Goal: Information Seeking & Learning: Find specific fact

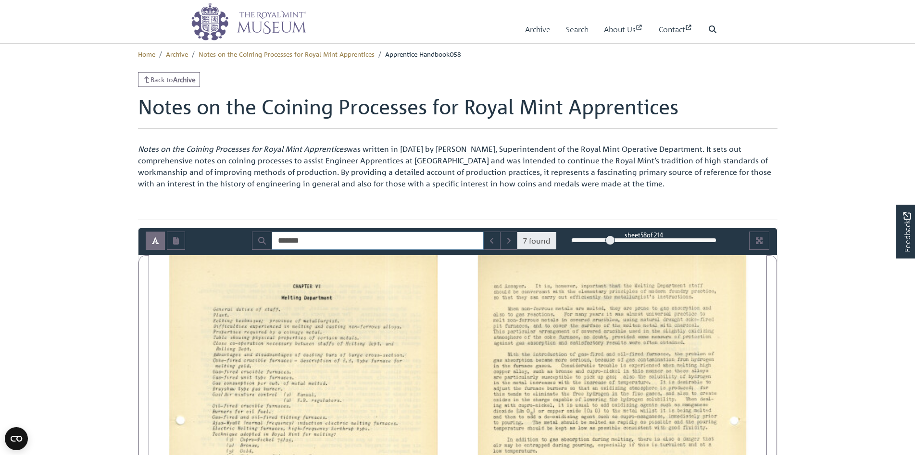
click at [321, 241] on input "*******" at bounding box center [378, 241] width 212 height 18
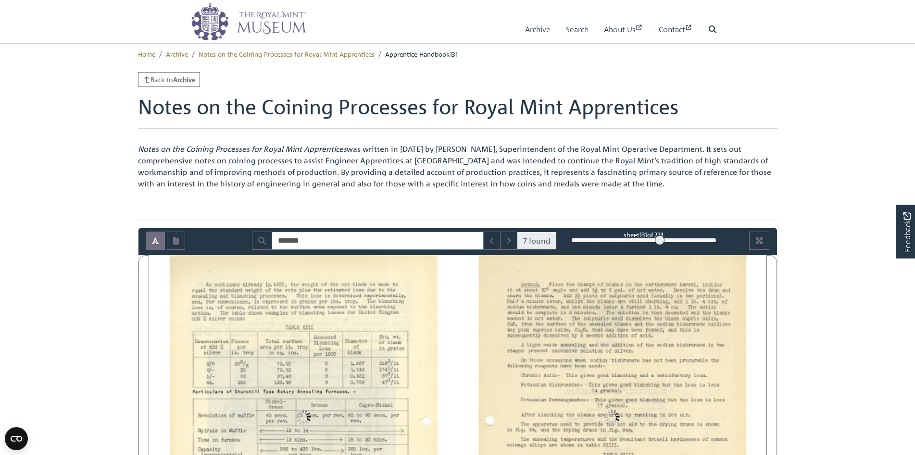
drag, startPoint x: 609, startPoint y: 241, endPoint x: 660, endPoint y: 239, distance: 51.0
click at [660, 239] on div at bounding box center [660, 241] width 10 height 10
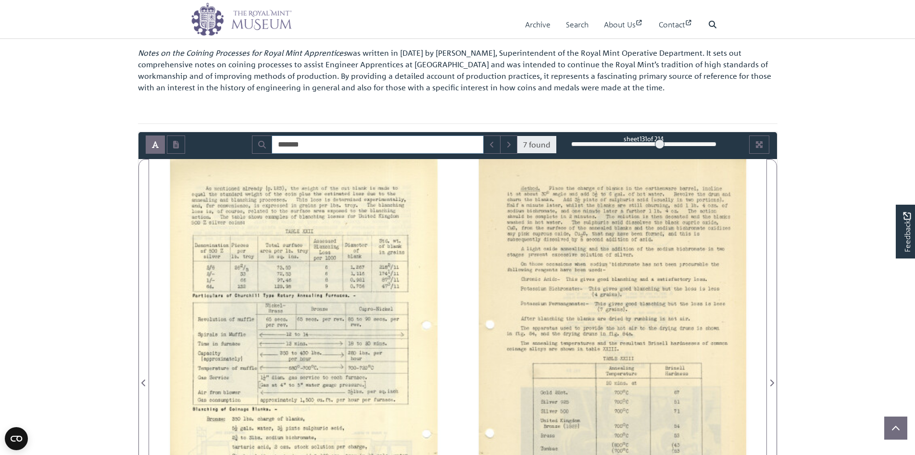
scroll to position [144, 0]
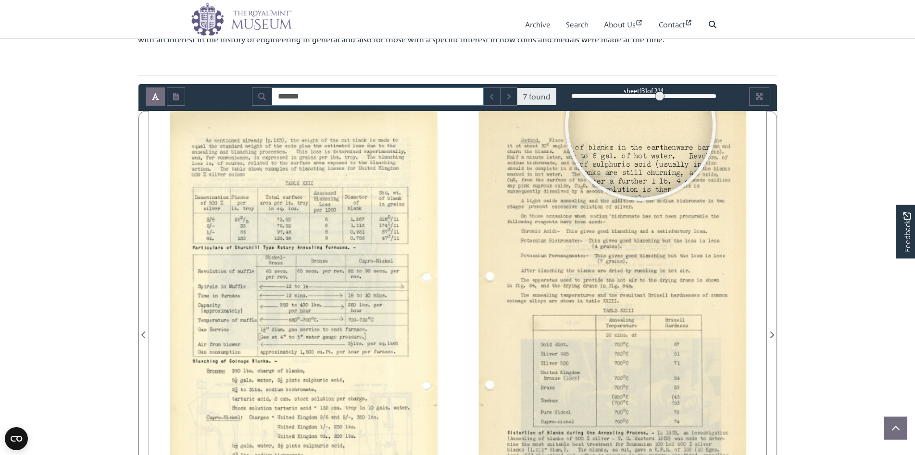
drag, startPoint x: 662, startPoint y: 97, endPoint x: 667, endPoint y: 97, distance: 5.3
click at [665, 97] on div at bounding box center [660, 96] width 10 height 10
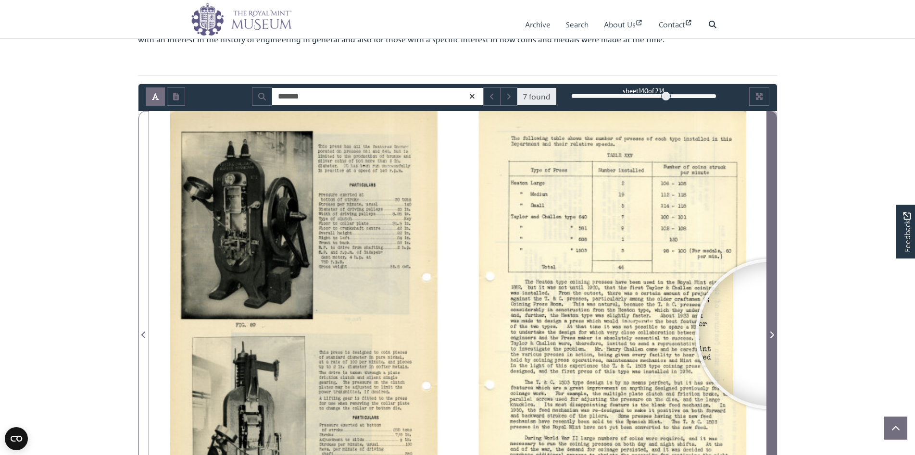
click at [771, 334] on icon "Next Page" at bounding box center [771, 335] width 5 height 8
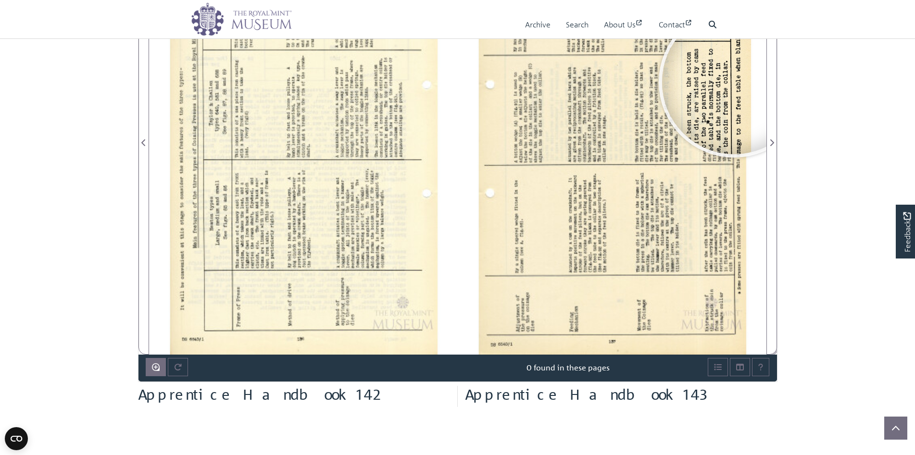
scroll to position [289, 0]
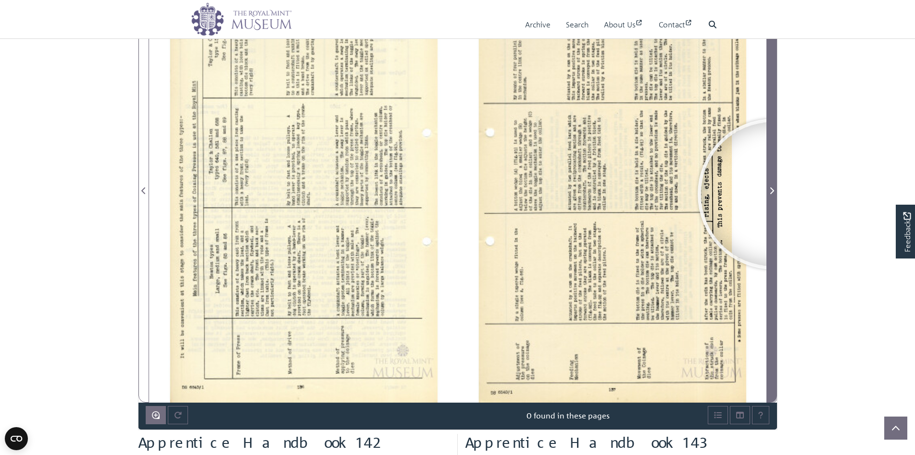
click at [773, 194] on icon "Next Page" at bounding box center [771, 191] width 5 height 8
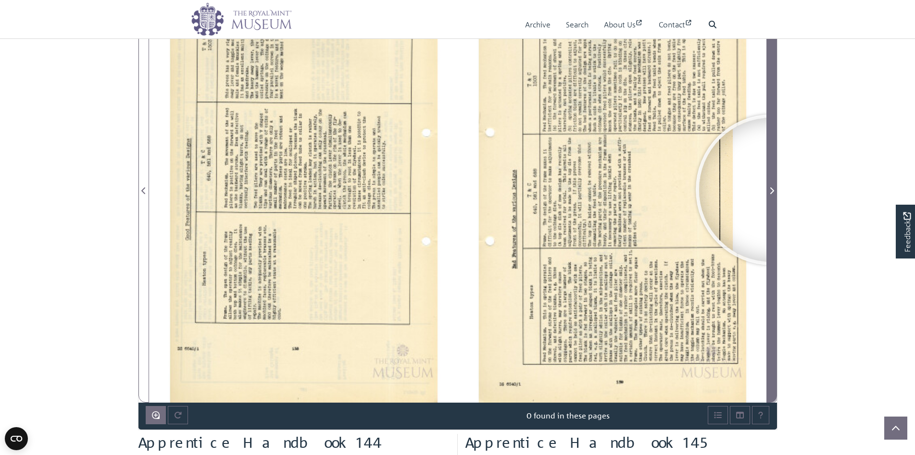
click at [771, 190] on icon "Next Page" at bounding box center [771, 191] width 5 height 8
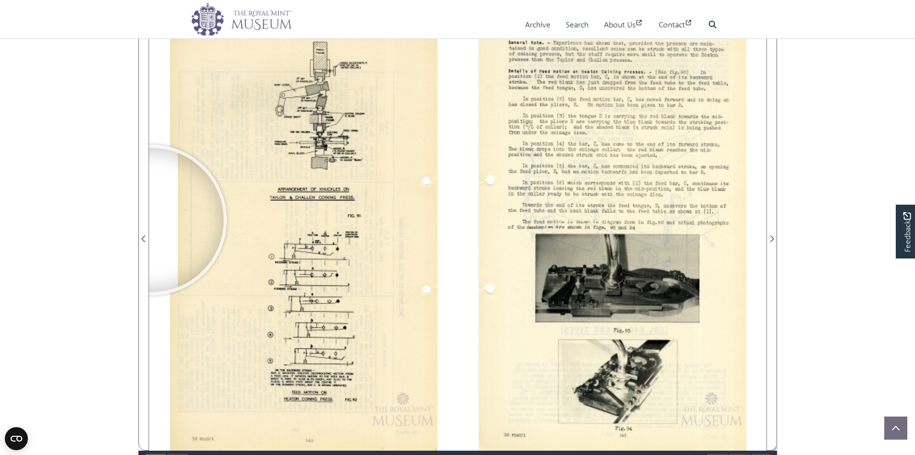
scroll to position [192, 0]
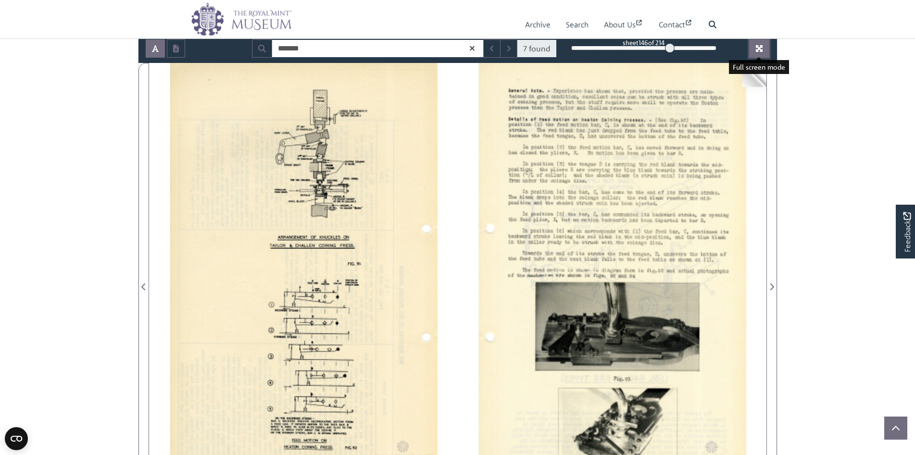
click at [763, 48] on icon "Full screen mode" at bounding box center [759, 49] width 8 height 8
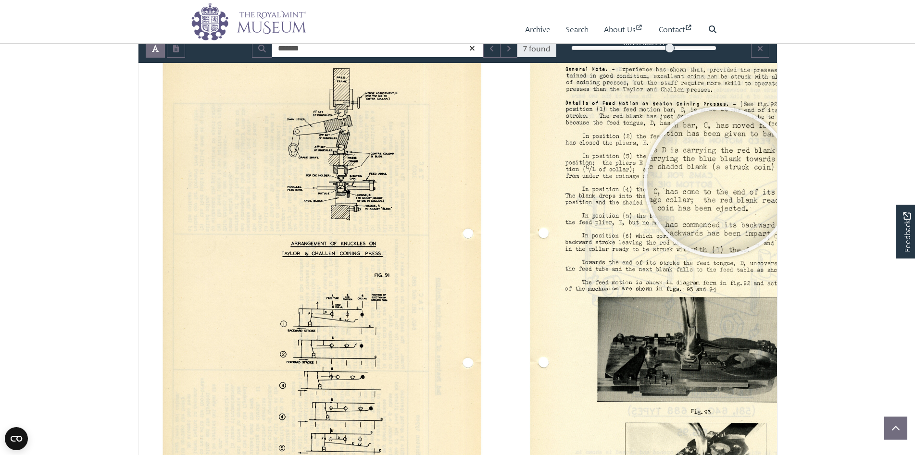
scroll to position [43, 0]
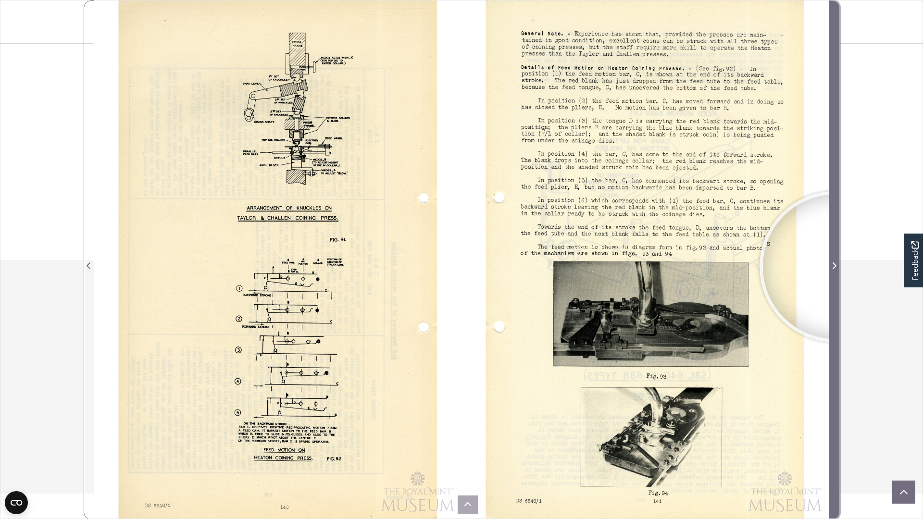
click at [835, 267] on icon "Next Page" at bounding box center [835, 266] width 4 height 7
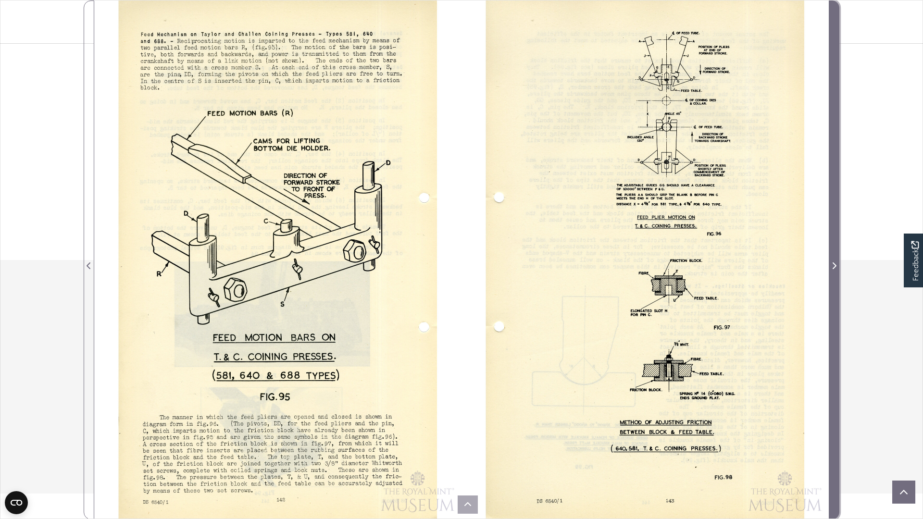
click at [835, 267] on icon "Next Page" at bounding box center [835, 266] width 4 height 7
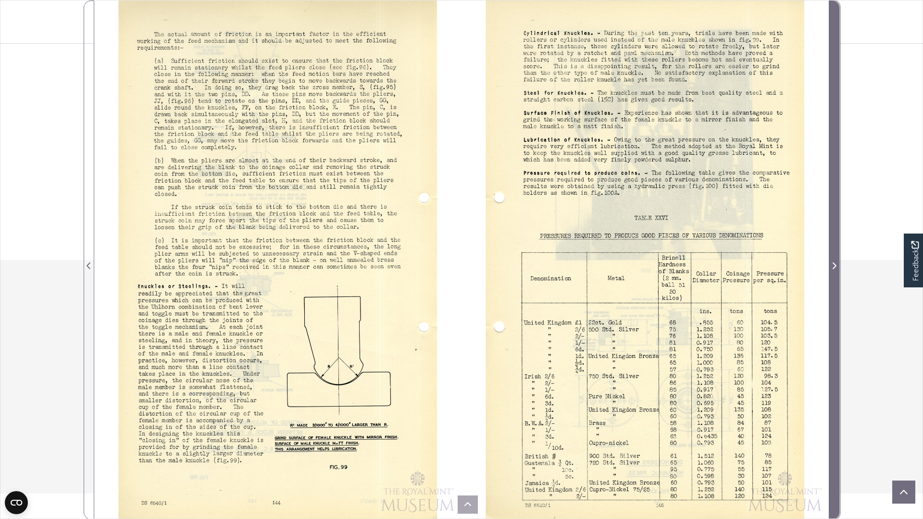
click at [835, 267] on icon "Next Page" at bounding box center [835, 266] width 4 height 7
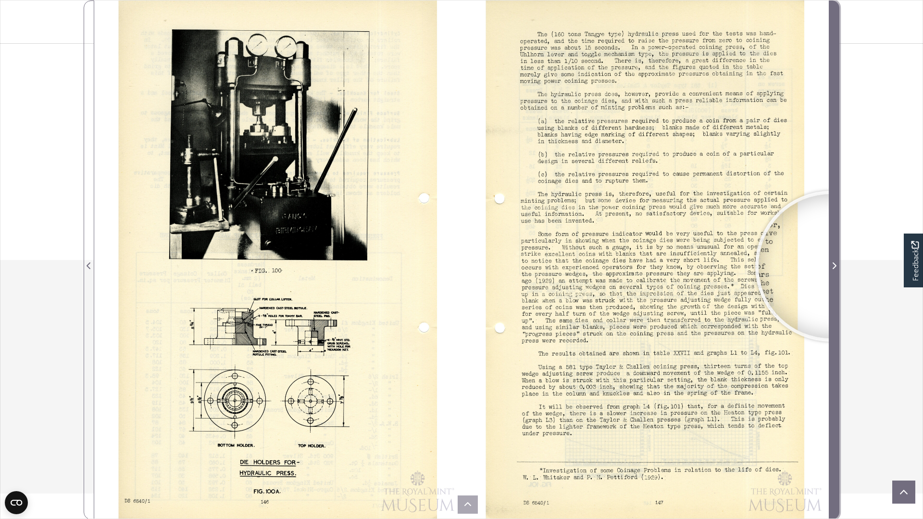
click at [831, 266] on span "Next Page" at bounding box center [834, 266] width 10 height 12
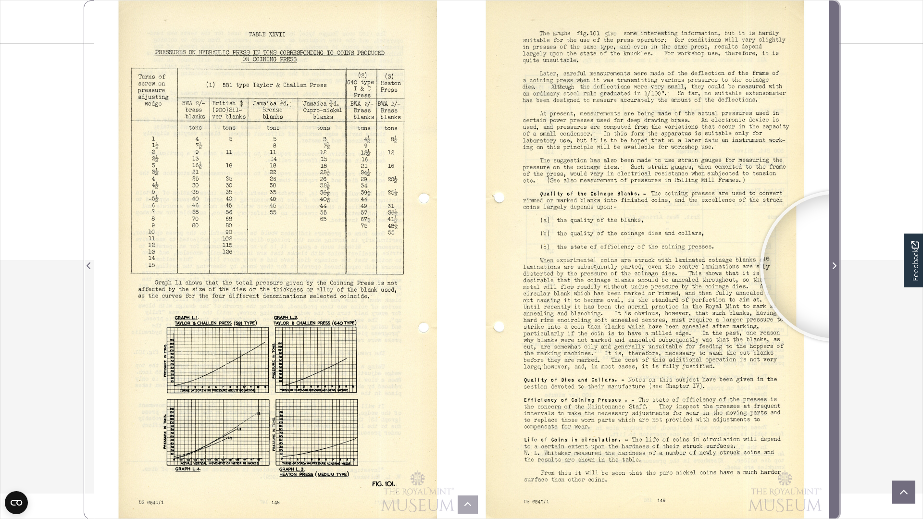
click at [836, 266] on icon "Next Page" at bounding box center [835, 266] width 4 height 7
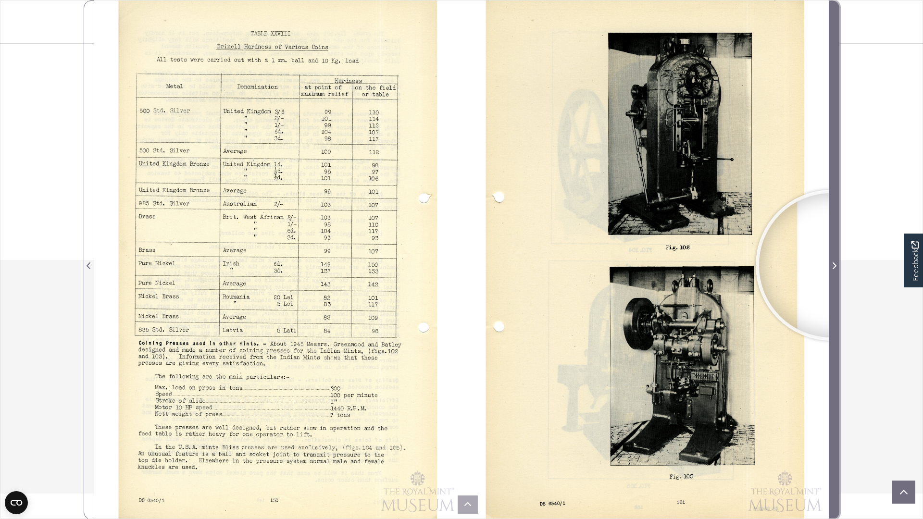
click at [831, 265] on span "Next Page" at bounding box center [834, 266] width 10 height 12
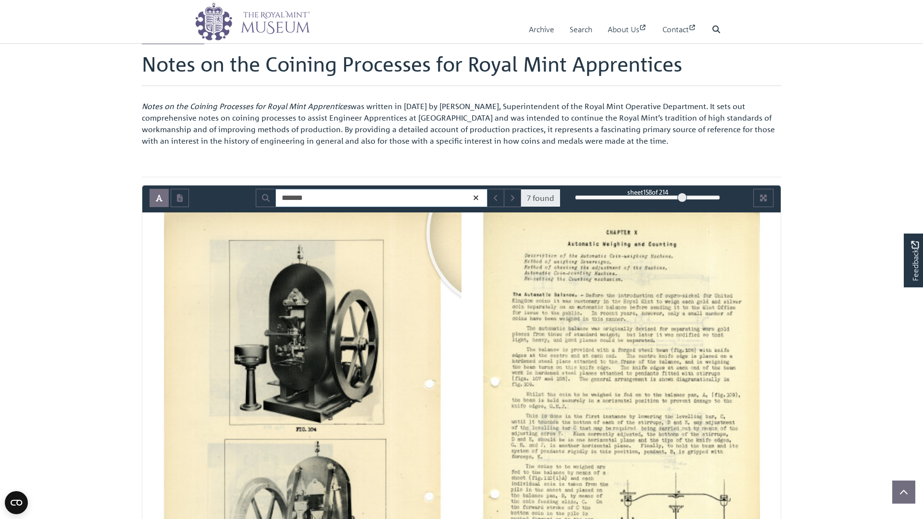
drag, startPoint x: 324, startPoint y: 199, endPoint x: 241, endPoint y: 197, distance: 83.2
click at [241, 197] on div "******* 7 found sheet 158 of 214 158 *** The metadata has moved. You can now ac…" at bounding box center [461, 198] width 639 height 18
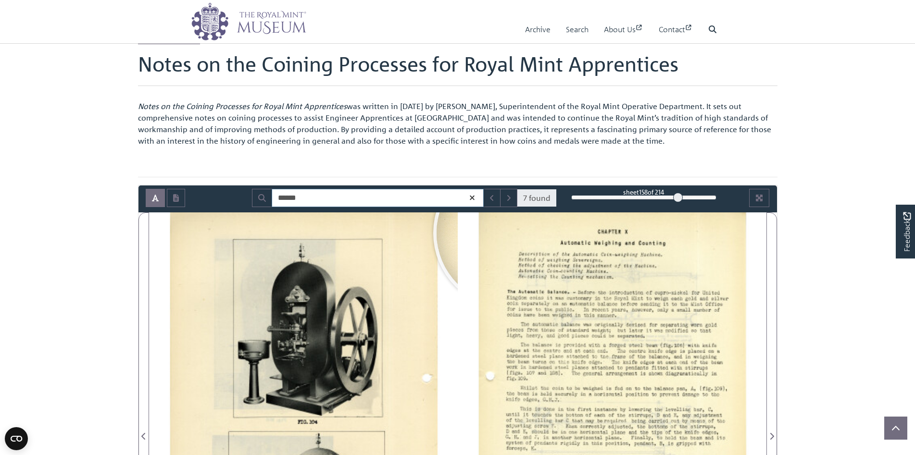
type input "******"
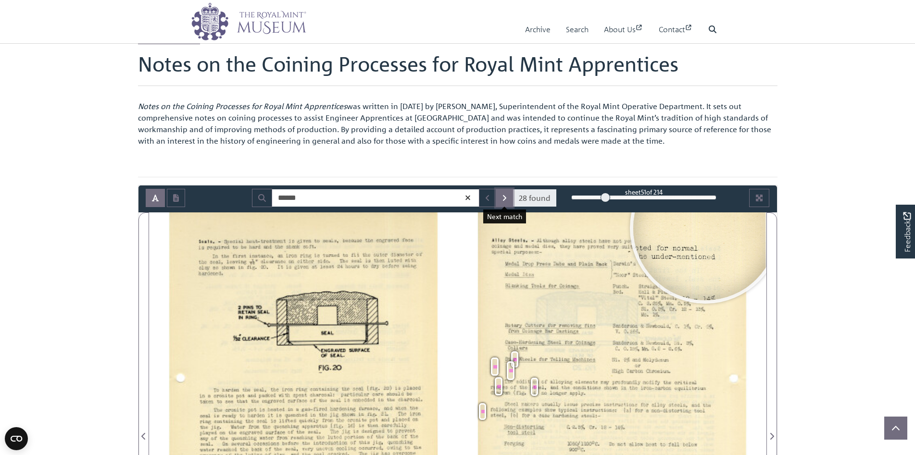
click at [507, 201] on button "Next Match" at bounding box center [504, 198] width 17 height 18
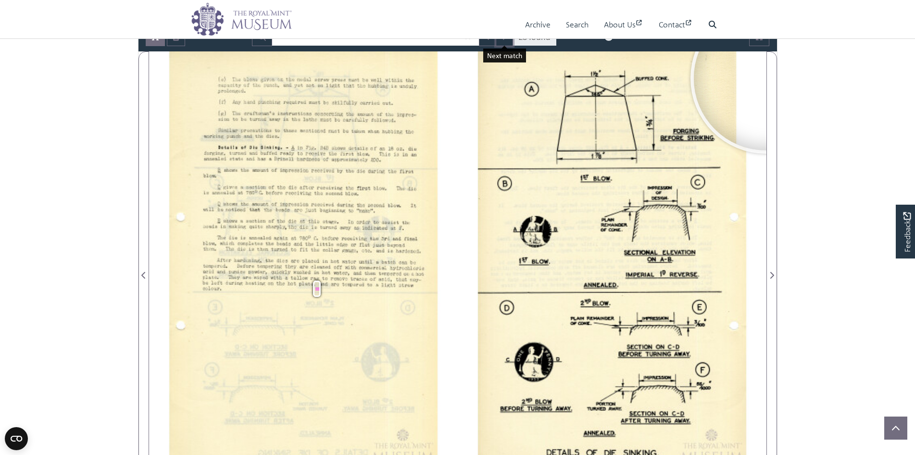
scroll to position [187, 0]
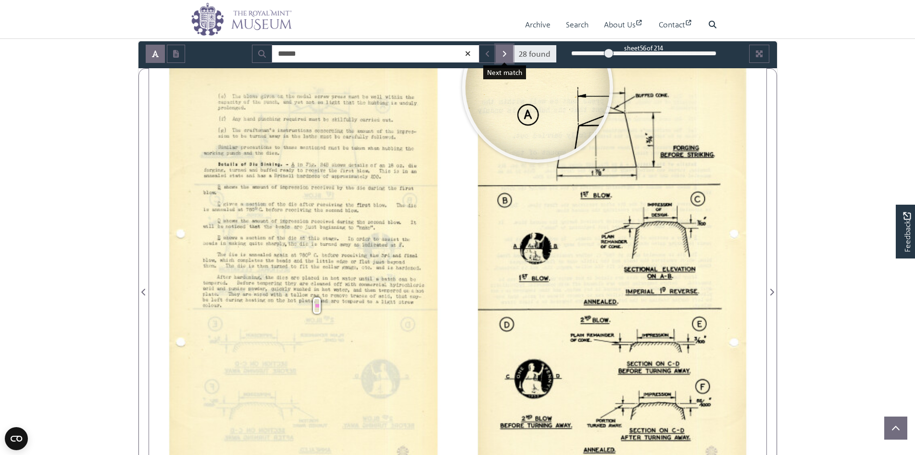
click at [506, 53] on icon "Next Match" at bounding box center [504, 54] width 3 height 6
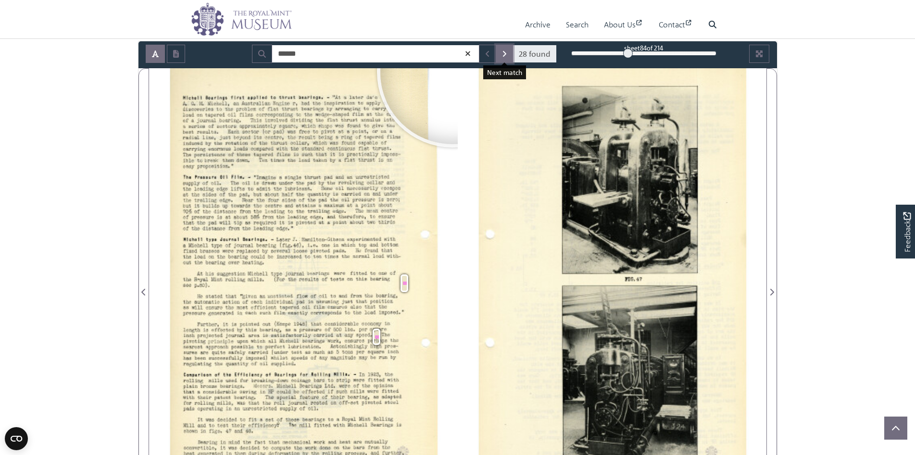
click at [502, 51] on icon "Next Match" at bounding box center [504, 54] width 5 height 8
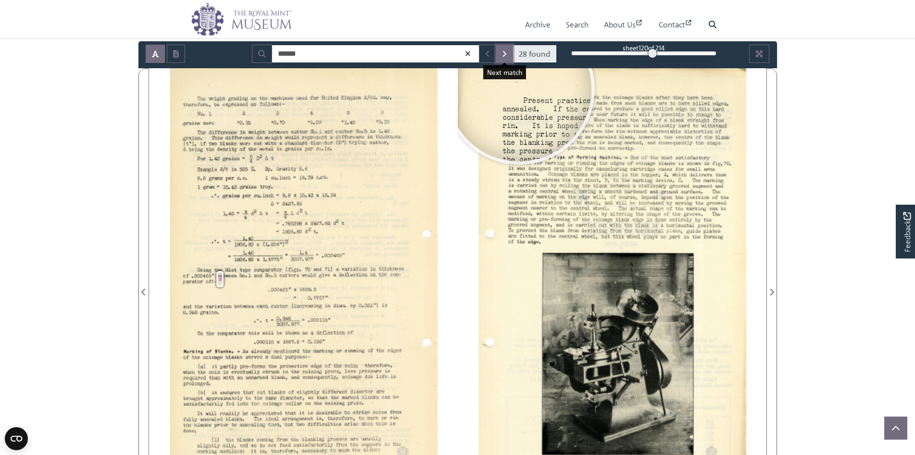
click at [502, 55] on icon "Next Match" at bounding box center [504, 54] width 5 height 8
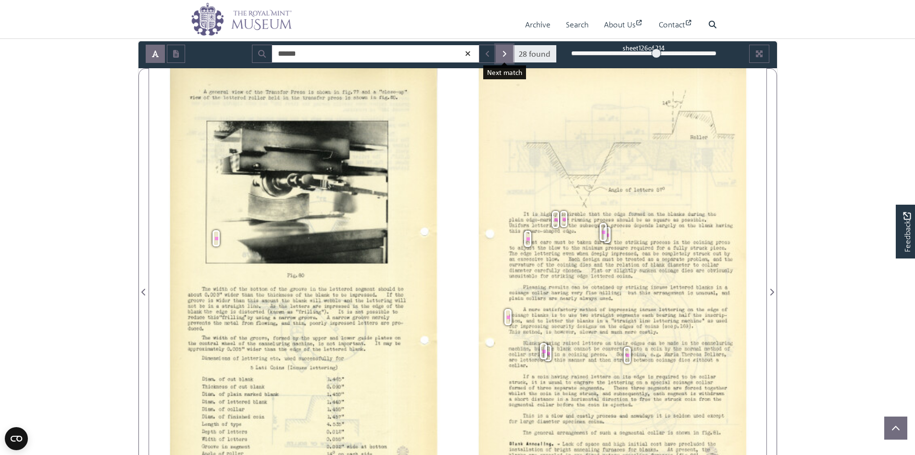
click at [502, 55] on icon "Next Match" at bounding box center [504, 54] width 5 height 8
click at [503, 55] on icon "Next Match" at bounding box center [504, 54] width 5 height 8
click at [503, 56] on icon "Next Match" at bounding box center [504, 54] width 3 height 6
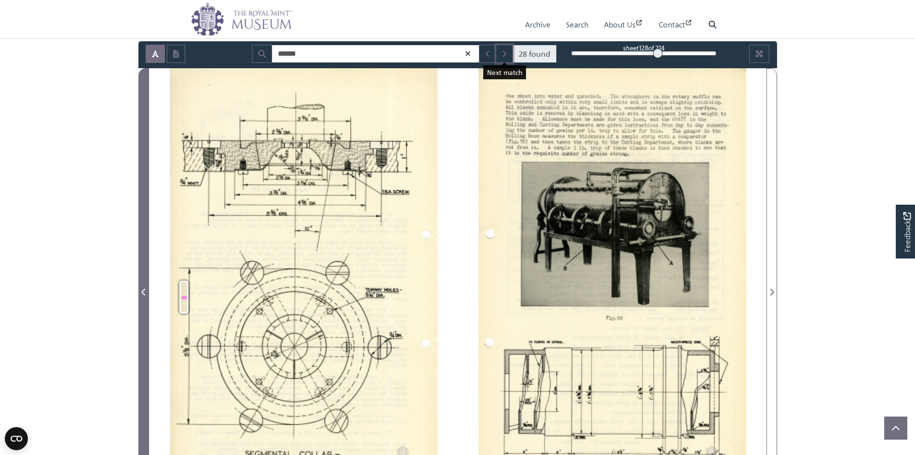
scroll to position [235, 0]
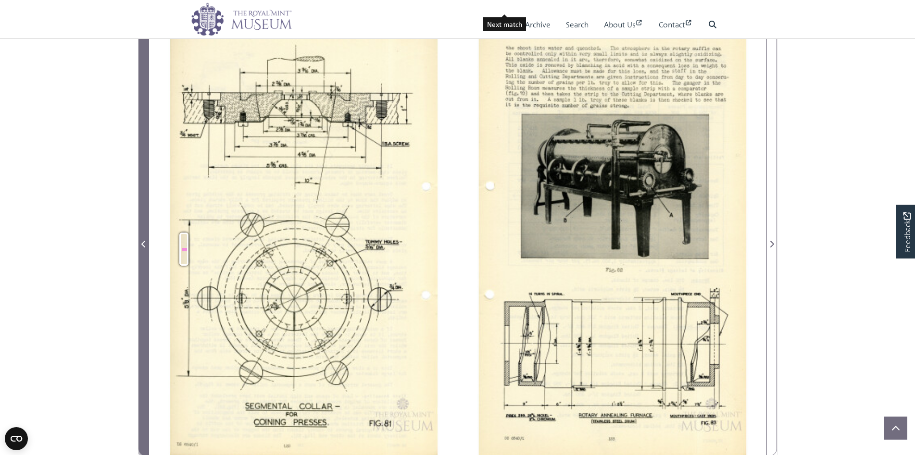
click at [144, 242] on icon "Previous Page" at bounding box center [143, 244] width 5 height 8
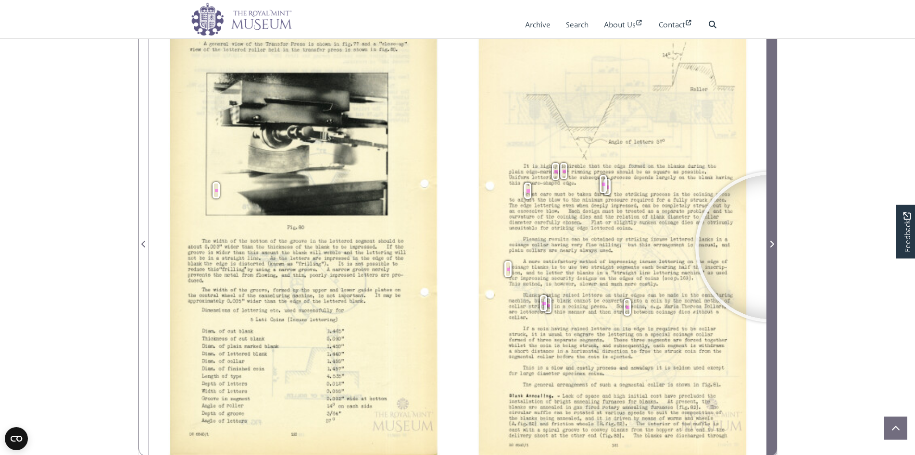
click at [771, 247] on icon "Next Page" at bounding box center [772, 244] width 4 height 7
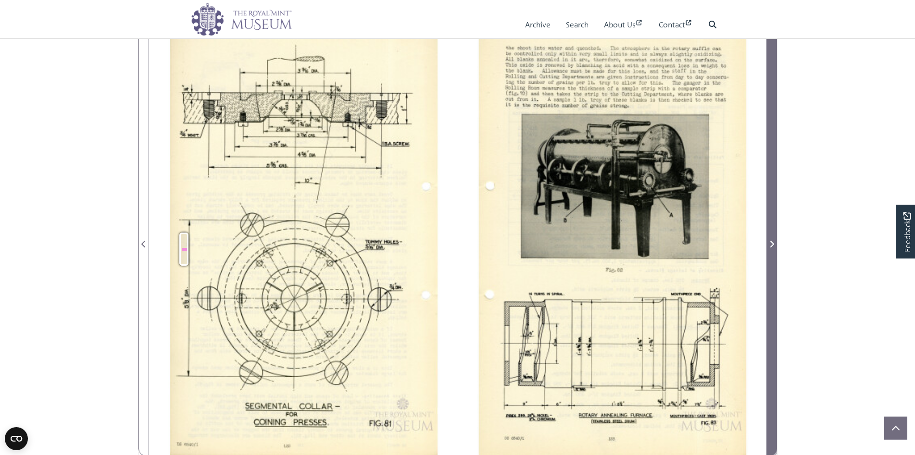
click at [771, 247] on icon "Next Page" at bounding box center [772, 244] width 4 height 7
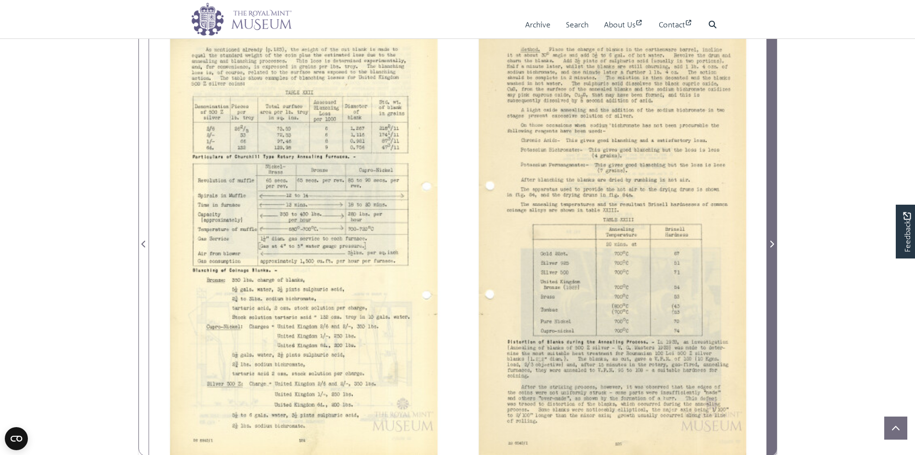
click at [771, 247] on icon "Next Page" at bounding box center [772, 244] width 4 height 7
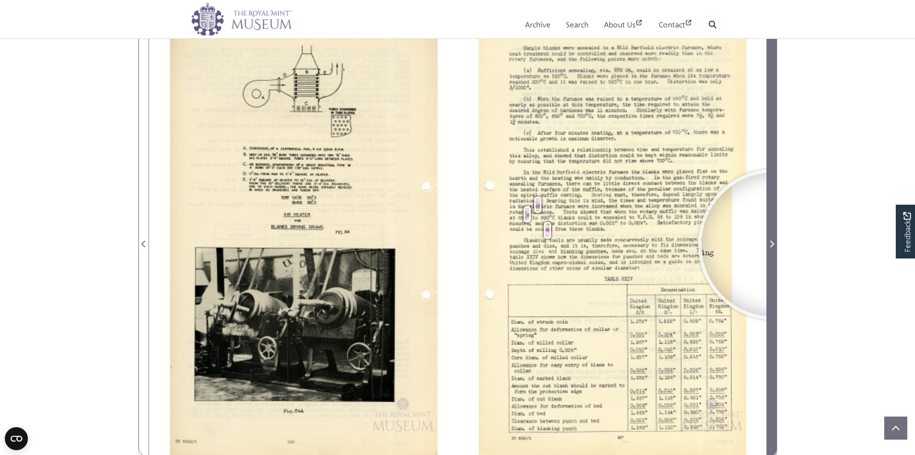
click at [774, 245] on icon "Next Page" at bounding box center [771, 244] width 5 height 8
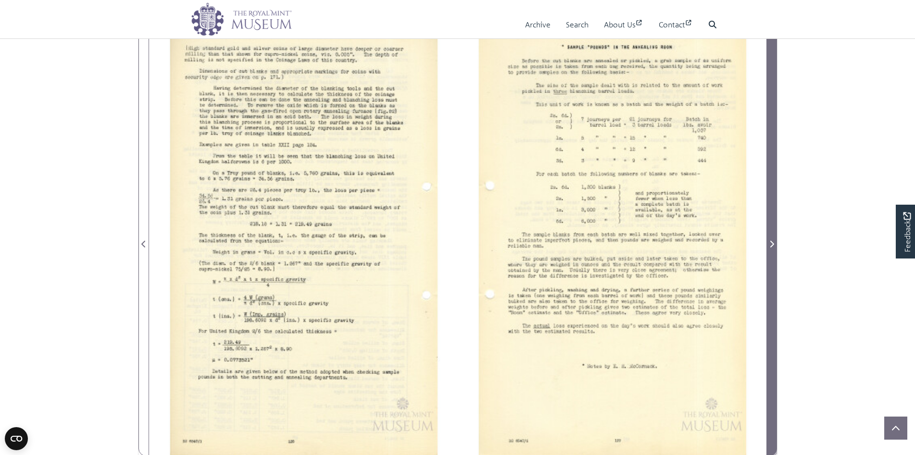
click at [774, 245] on icon "Next Page" at bounding box center [771, 244] width 5 height 8
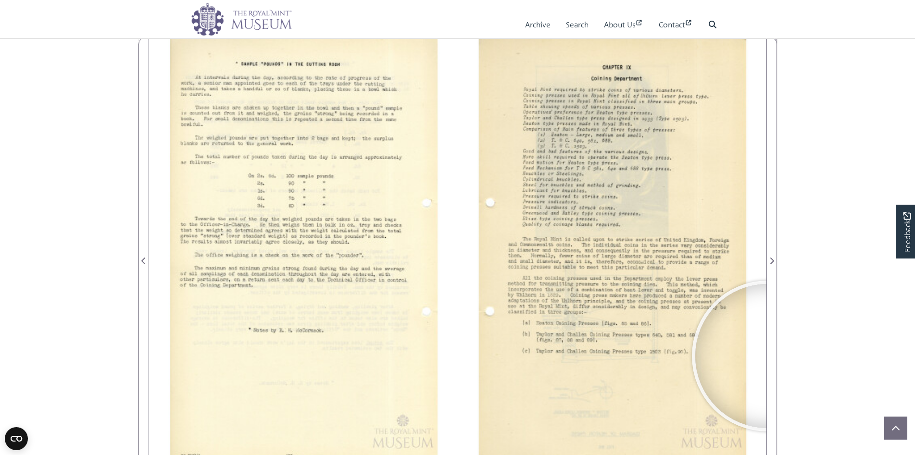
scroll to position [187, 0]
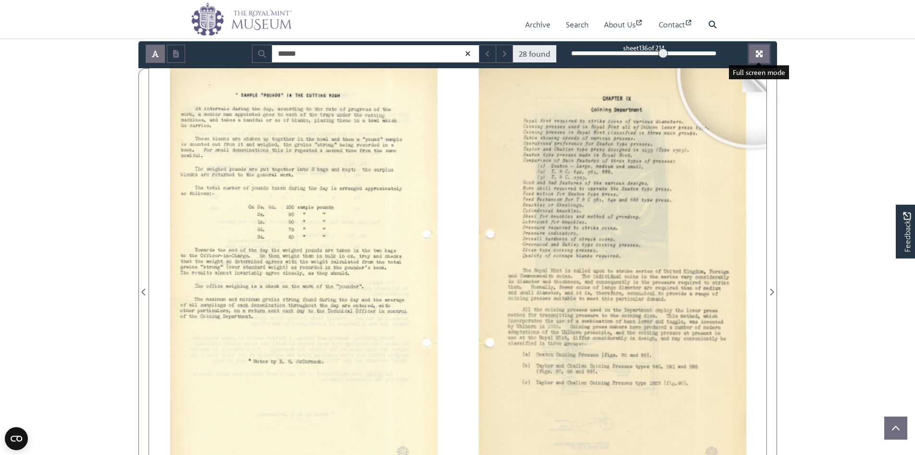
click at [760, 57] on icon "Full screen mode" at bounding box center [759, 53] width 7 height 7
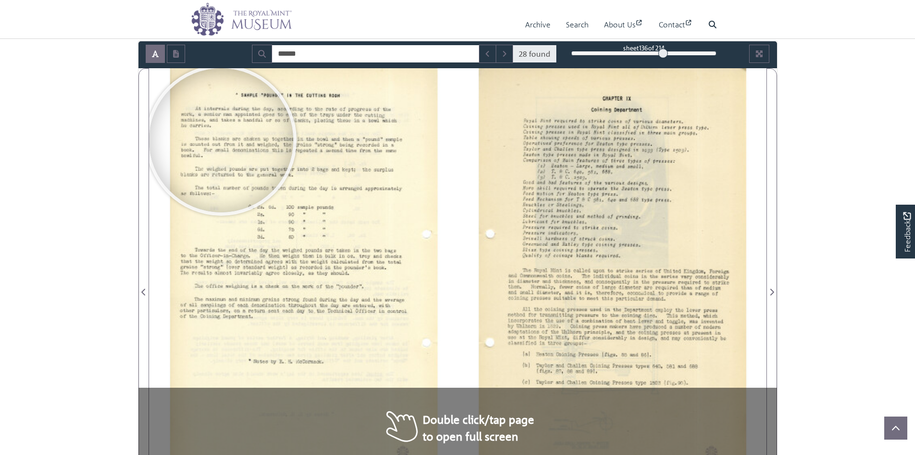
scroll to position [187, 0]
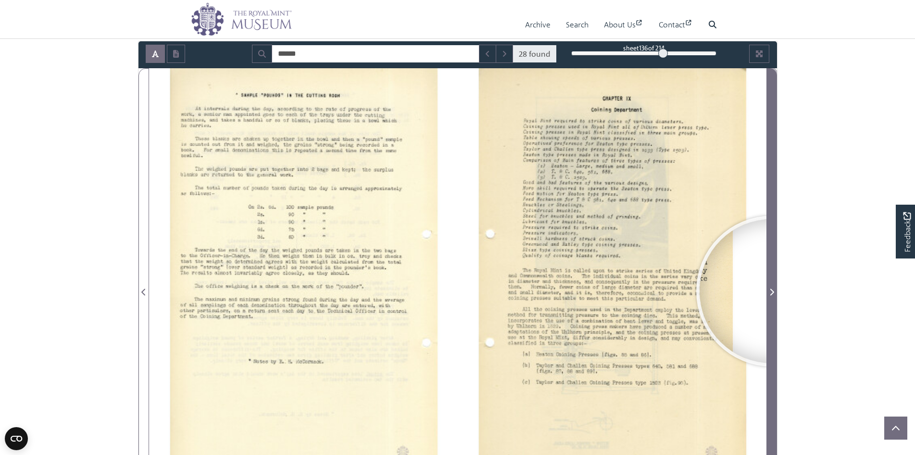
click at [772, 291] on icon "Next Page" at bounding box center [771, 293] width 5 height 8
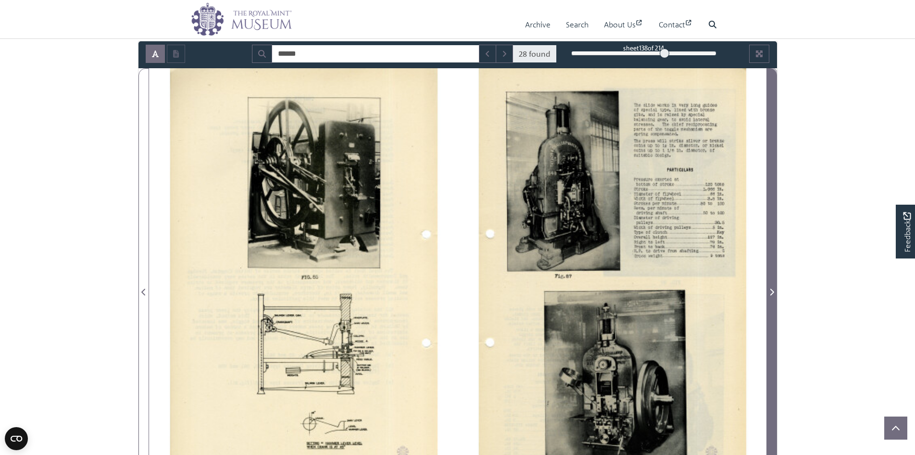
click at [772, 291] on icon "Next Page" at bounding box center [771, 293] width 5 height 8
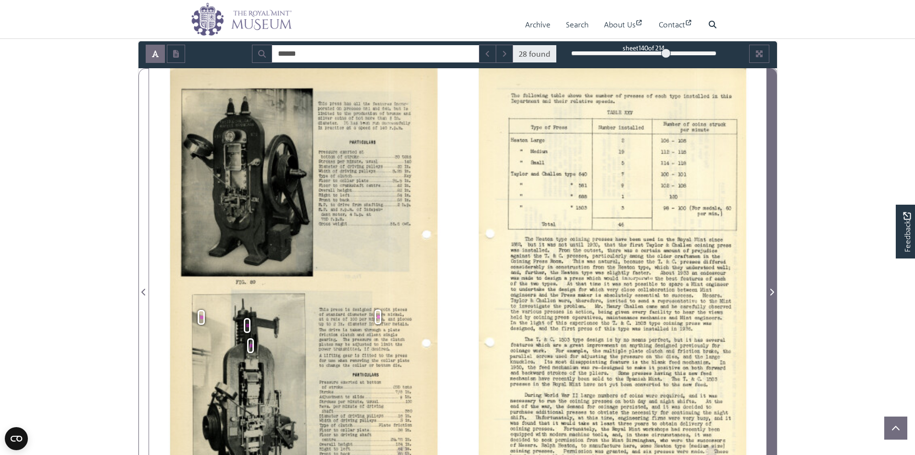
click at [772, 291] on icon "Next Page" at bounding box center [771, 293] width 5 height 8
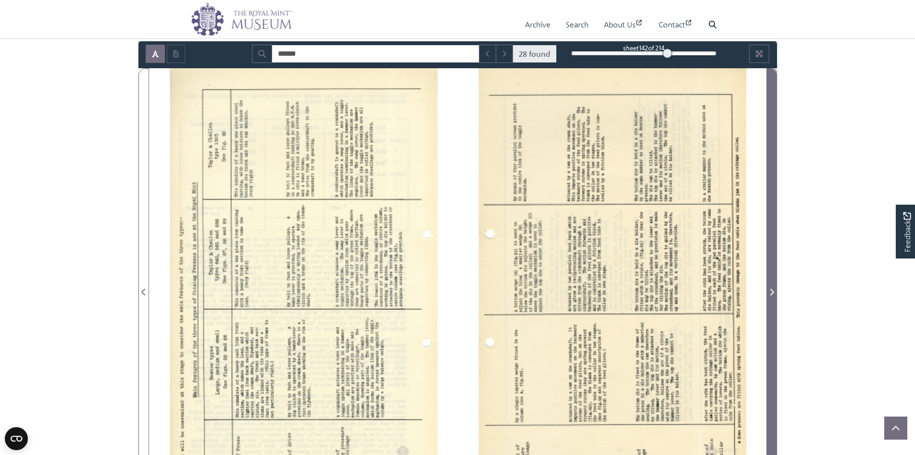
click at [772, 291] on icon "Next Page" at bounding box center [771, 293] width 5 height 8
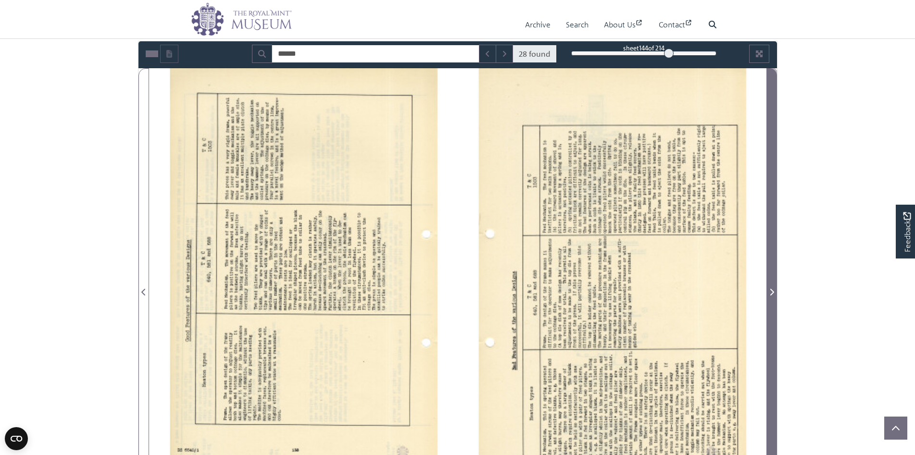
click at [772, 291] on icon "Next Page" at bounding box center [771, 293] width 5 height 8
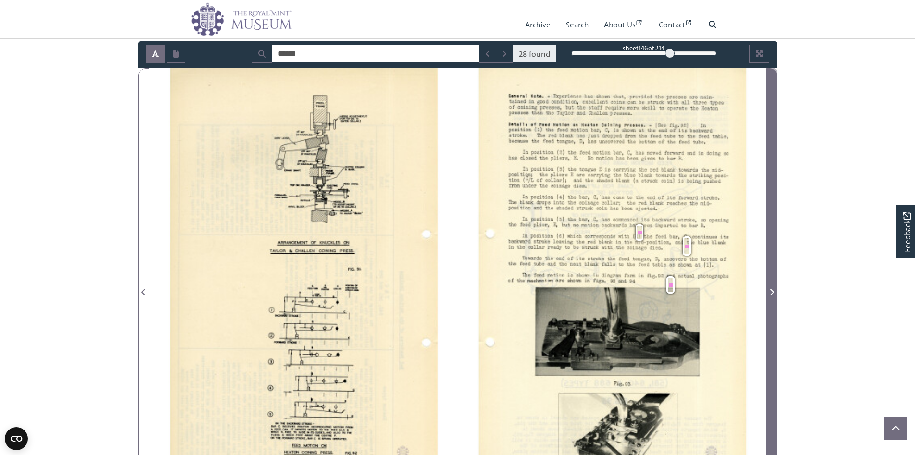
click at [772, 294] on icon "Next Page" at bounding box center [772, 292] width 4 height 7
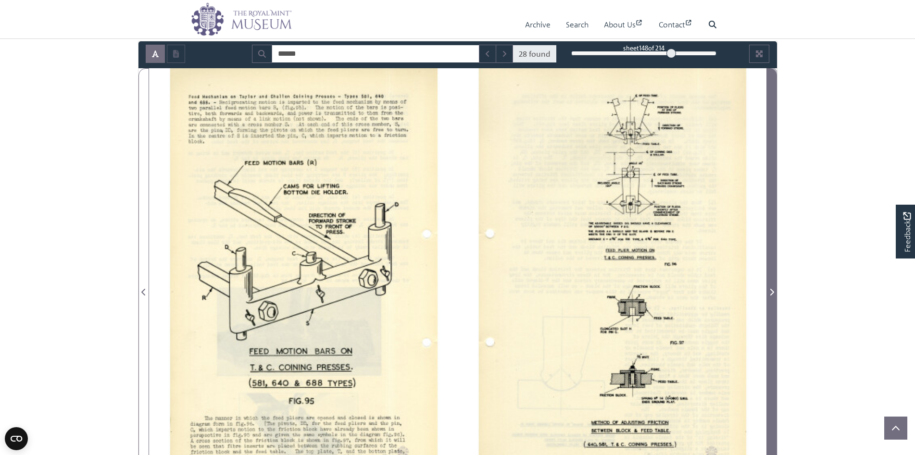
click at [772, 294] on icon "Next Page" at bounding box center [772, 292] width 4 height 7
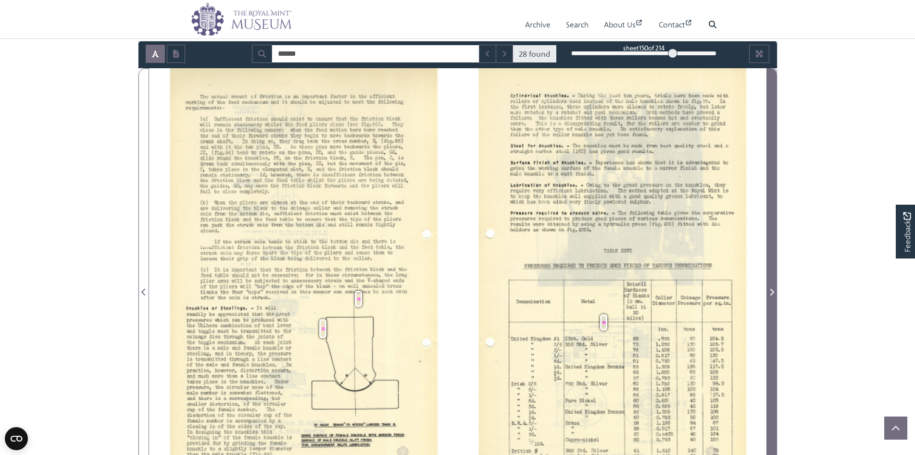
click at [772, 294] on icon "Next Page" at bounding box center [772, 292] width 4 height 7
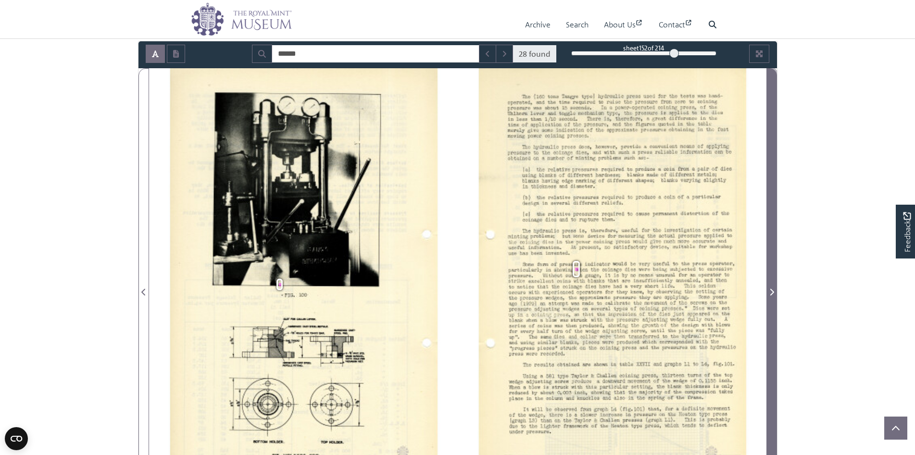
click at [772, 294] on icon "Next Page" at bounding box center [772, 292] width 4 height 7
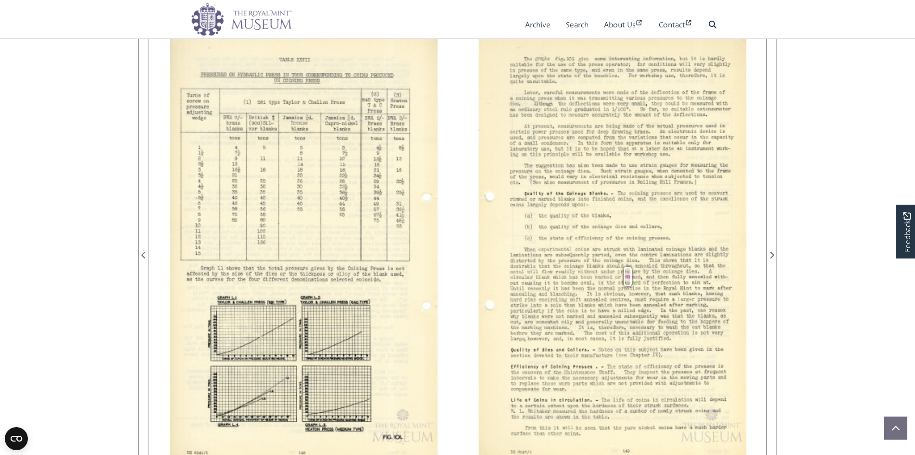
scroll to position [235, 0]
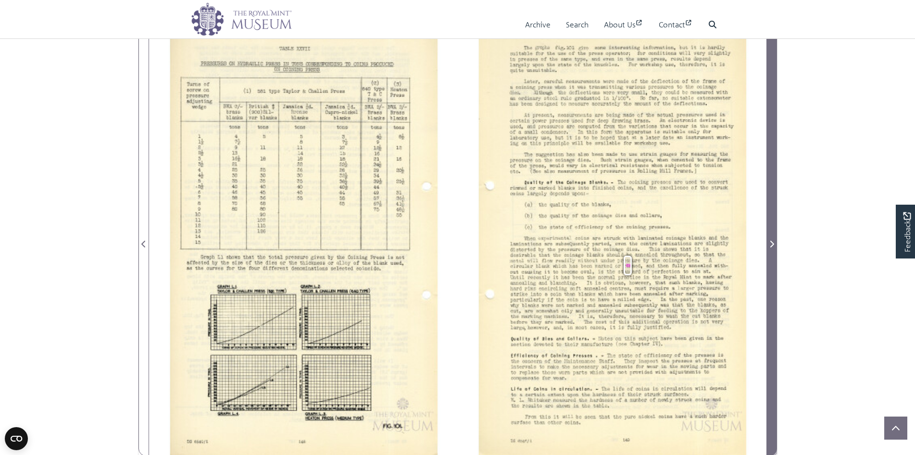
click at [769, 252] on span "Next Page" at bounding box center [772, 239] width 10 height 436
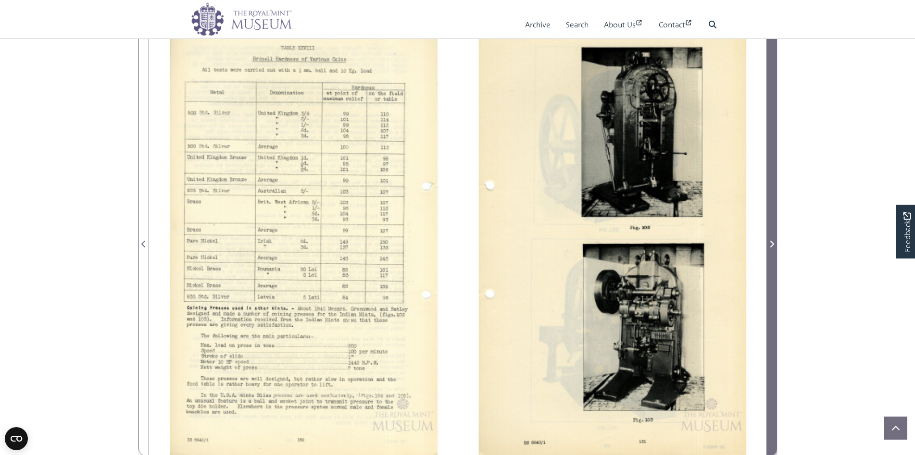
click at [769, 252] on span "Next Page" at bounding box center [772, 239] width 10 height 436
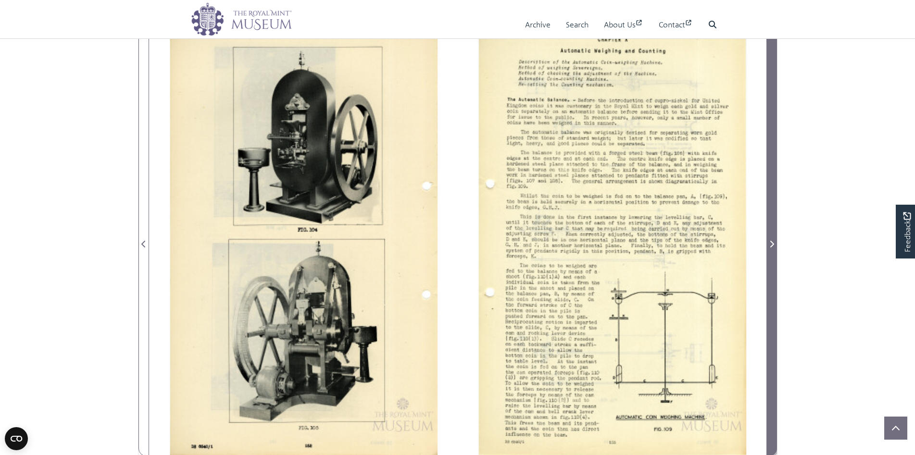
click at [769, 252] on span "Next Page" at bounding box center [772, 239] width 10 height 436
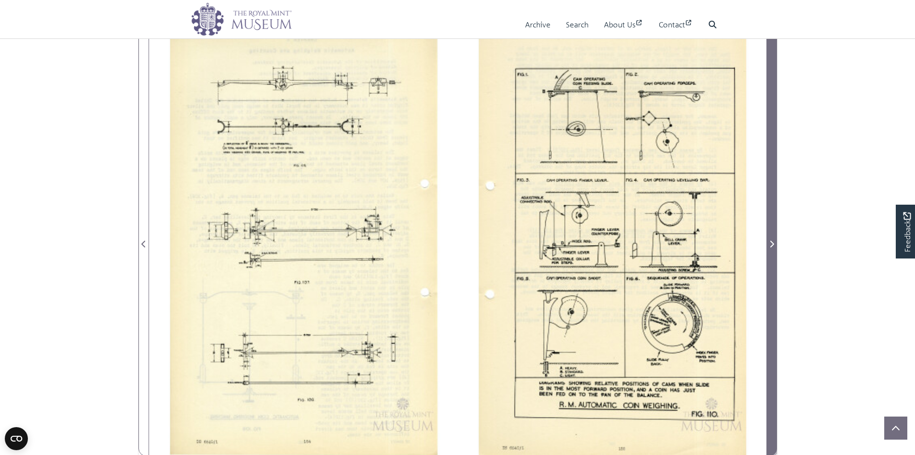
click at [769, 252] on span "Next Page" at bounding box center [772, 239] width 10 height 436
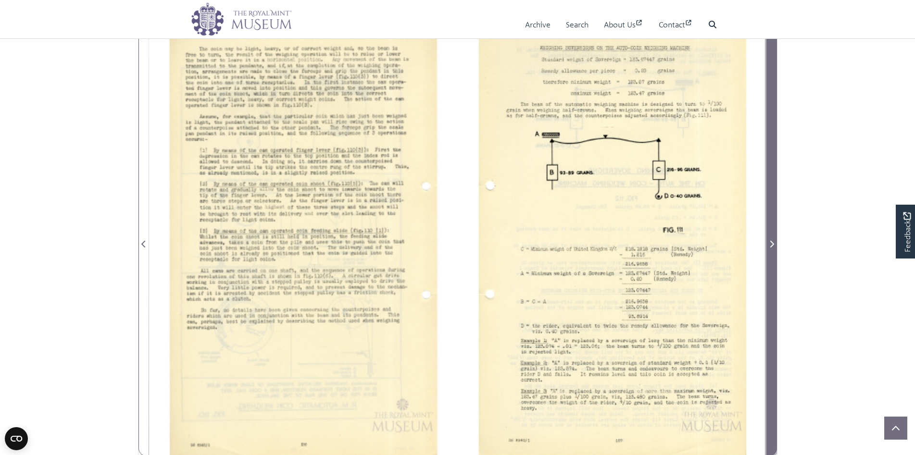
click at [769, 252] on span "Next Page" at bounding box center [772, 239] width 10 height 436
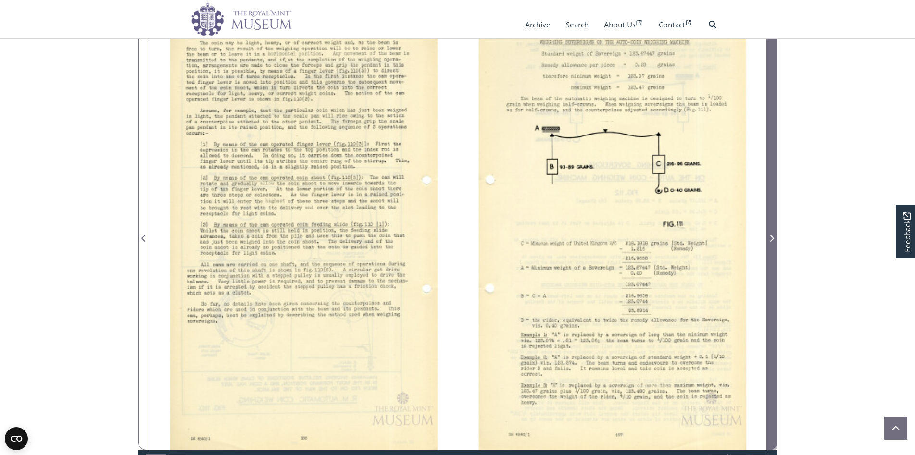
scroll to position [235, 0]
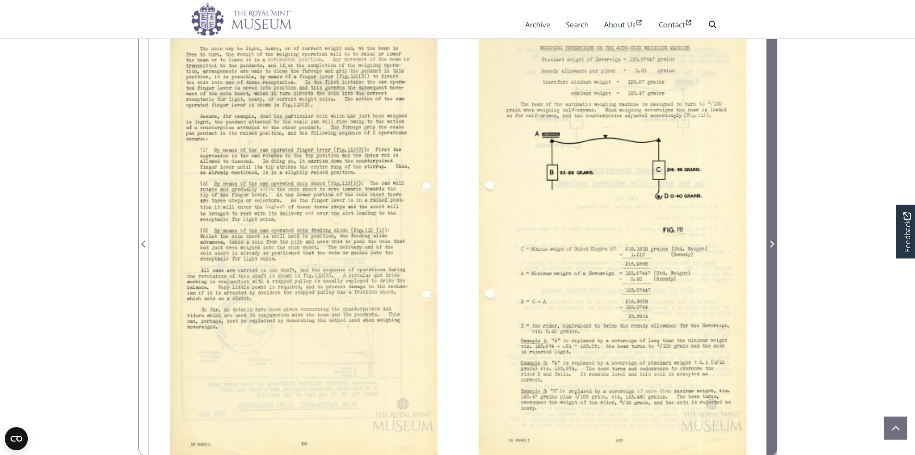
click at [769, 252] on span "Next Page" at bounding box center [772, 239] width 10 height 436
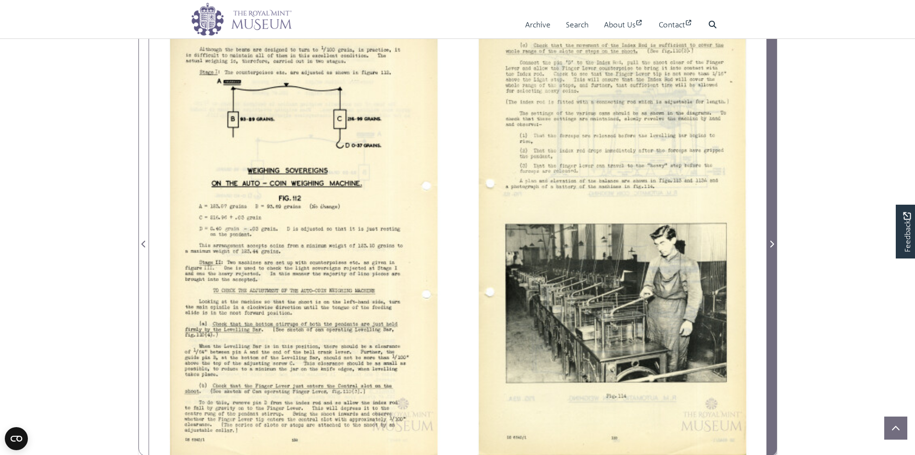
click at [769, 252] on span "Next Page" at bounding box center [772, 239] width 10 height 436
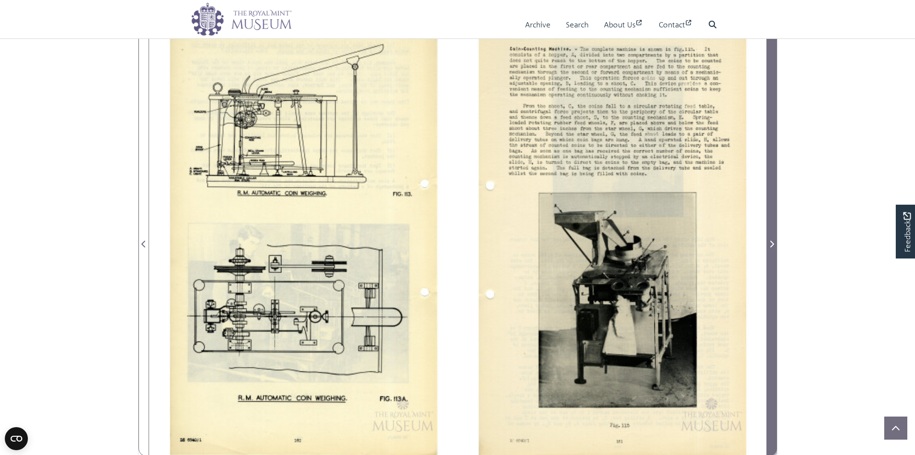
click at [769, 252] on span "Next Page" at bounding box center [772, 239] width 10 height 436
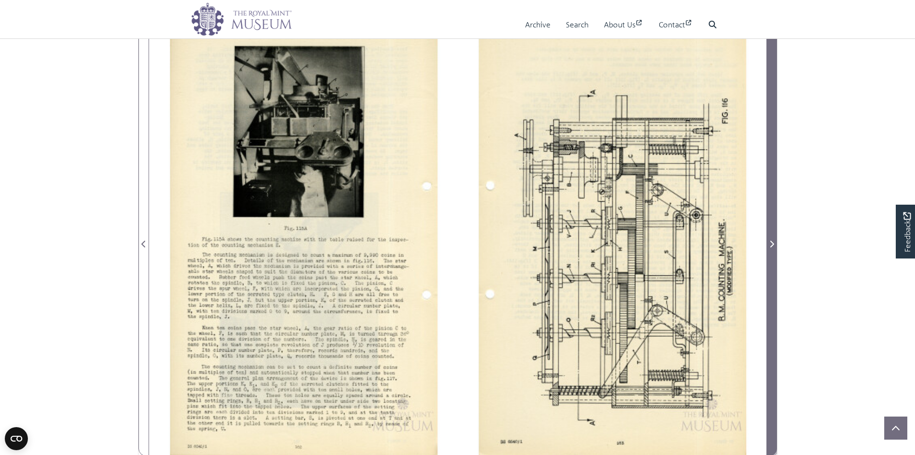
click at [769, 252] on span "Next Page" at bounding box center [772, 239] width 10 height 436
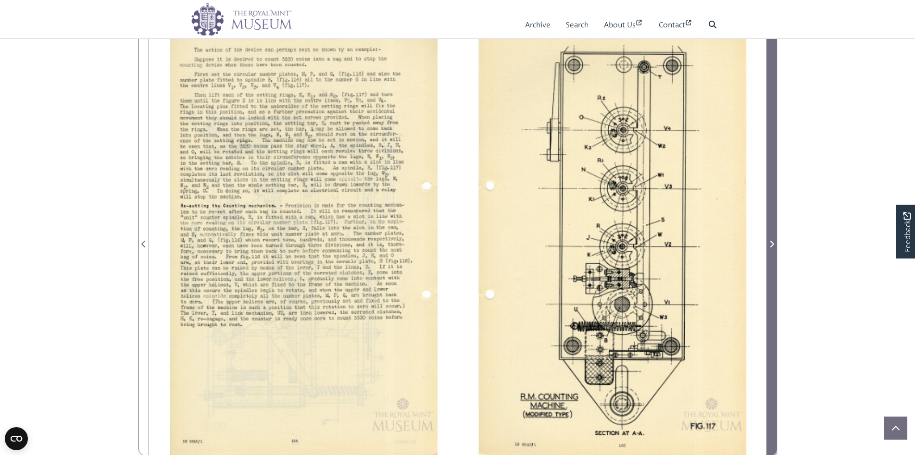
click at [769, 252] on span "Next Page" at bounding box center [772, 239] width 10 height 436
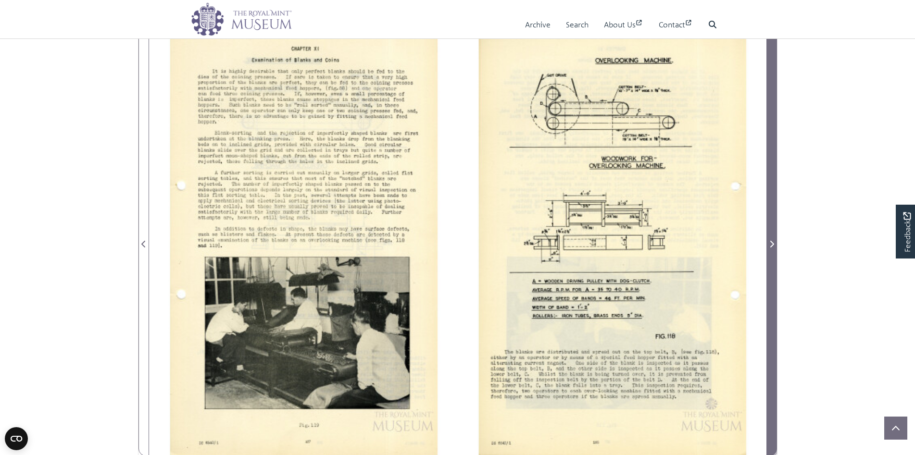
click at [769, 252] on span "Next Page" at bounding box center [772, 239] width 10 height 436
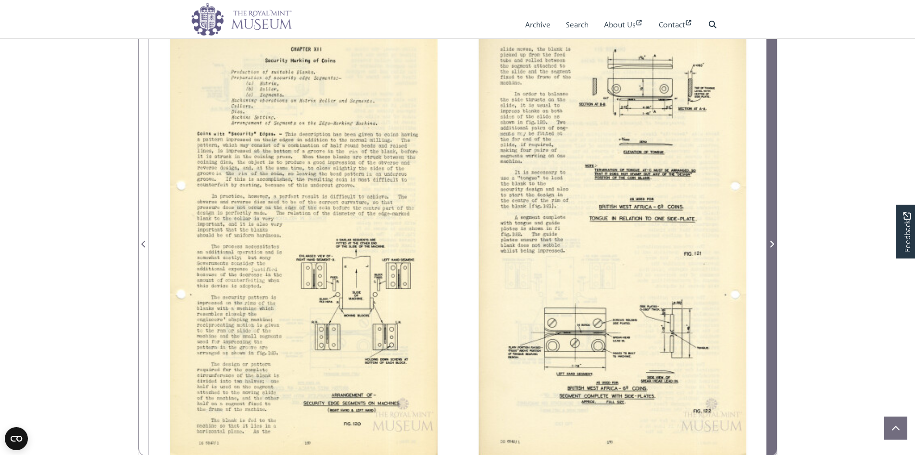
click at [769, 252] on span "Next Page" at bounding box center [772, 239] width 10 height 436
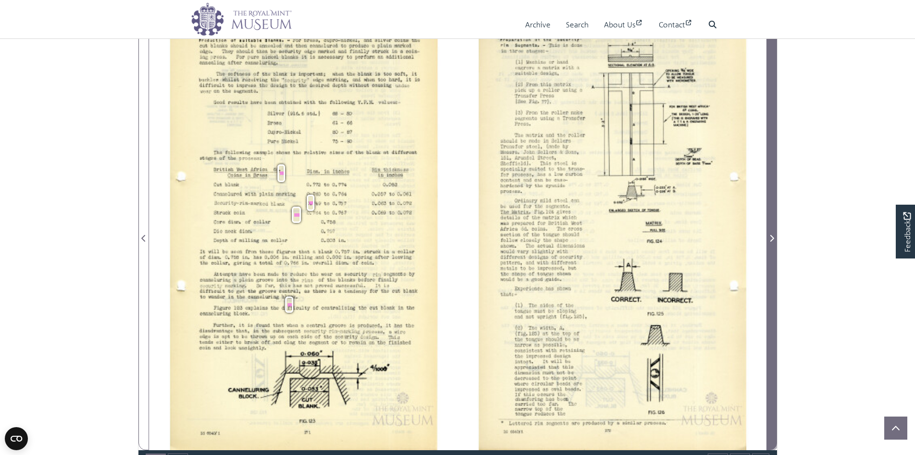
scroll to position [235, 0]
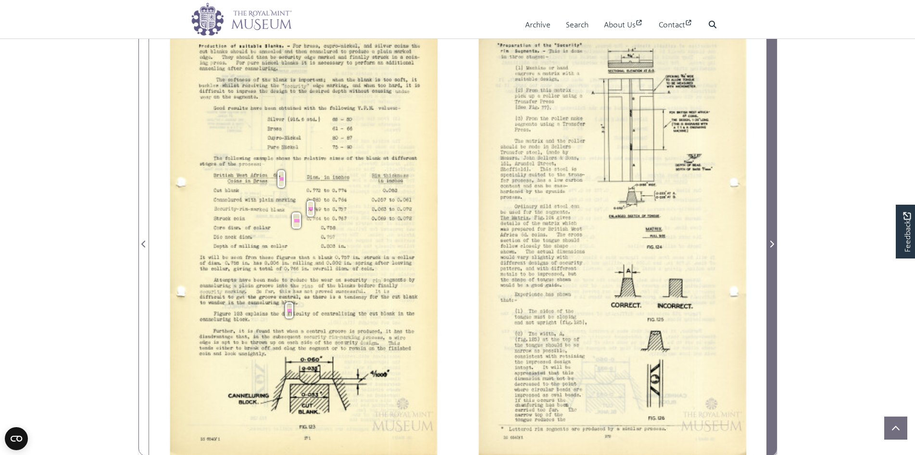
click at [769, 252] on span "Next Page" at bounding box center [772, 239] width 10 height 436
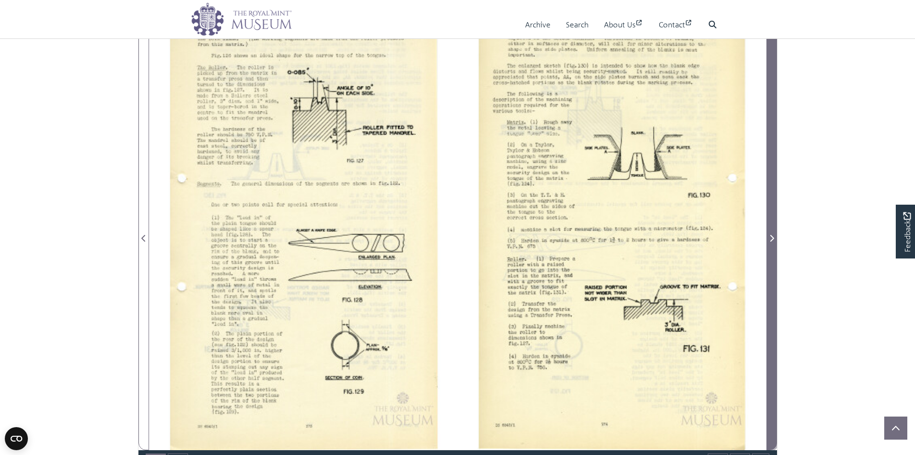
scroll to position [235, 0]
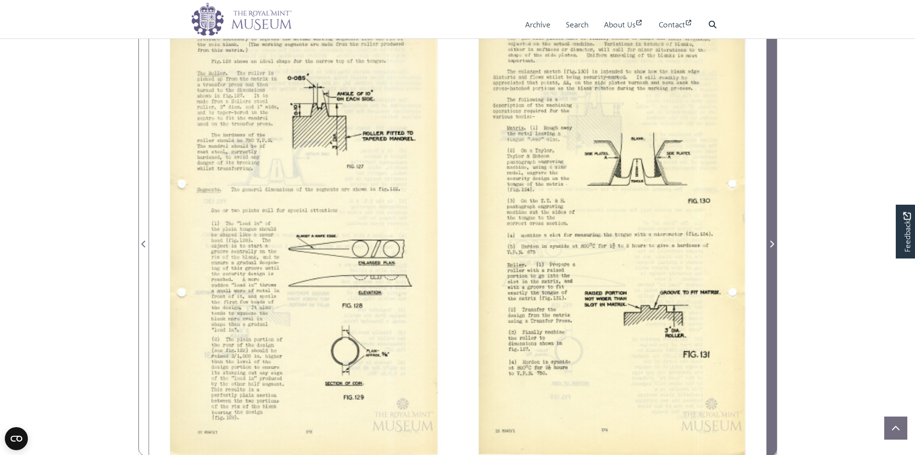
click at [769, 252] on span "Next Page" at bounding box center [772, 239] width 10 height 436
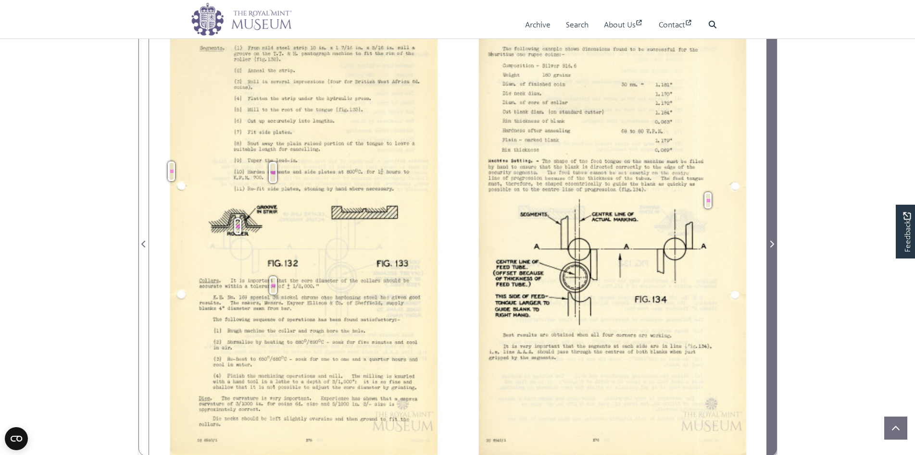
click at [769, 252] on span "Next Page" at bounding box center [772, 239] width 10 height 436
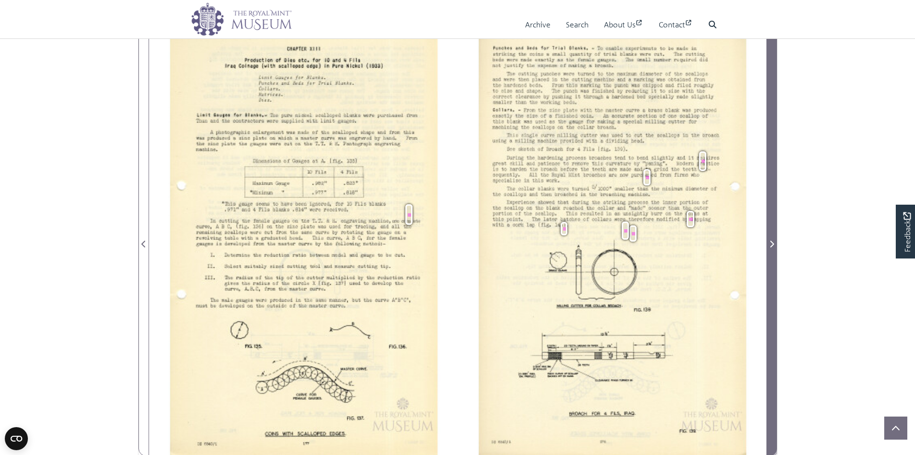
click at [769, 252] on span "Next Page" at bounding box center [772, 239] width 10 height 436
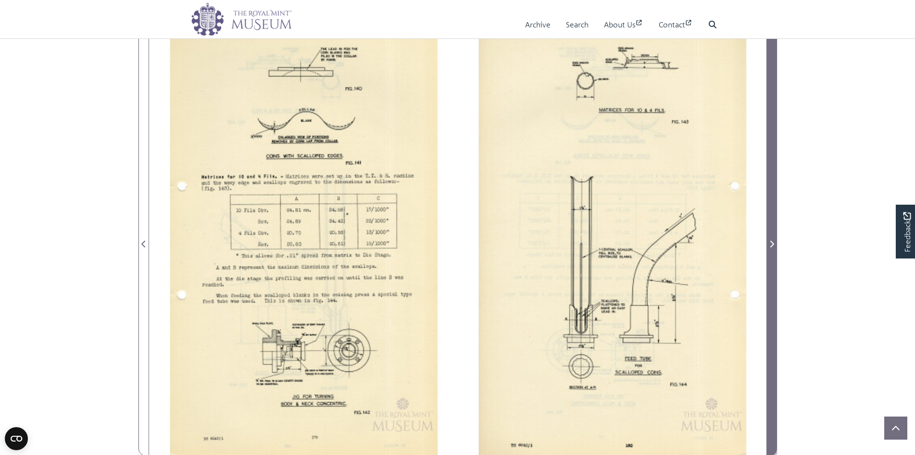
click at [769, 252] on span "Next Page" at bounding box center [772, 239] width 10 height 436
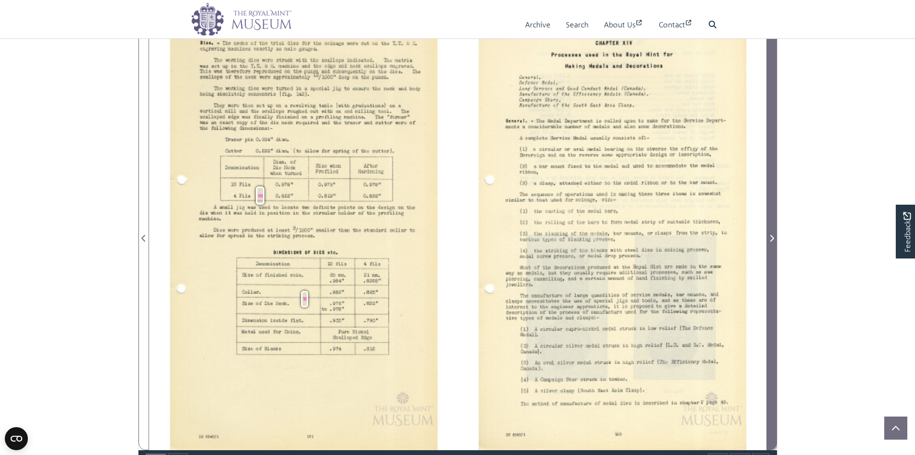
scroll to position [235, 0]
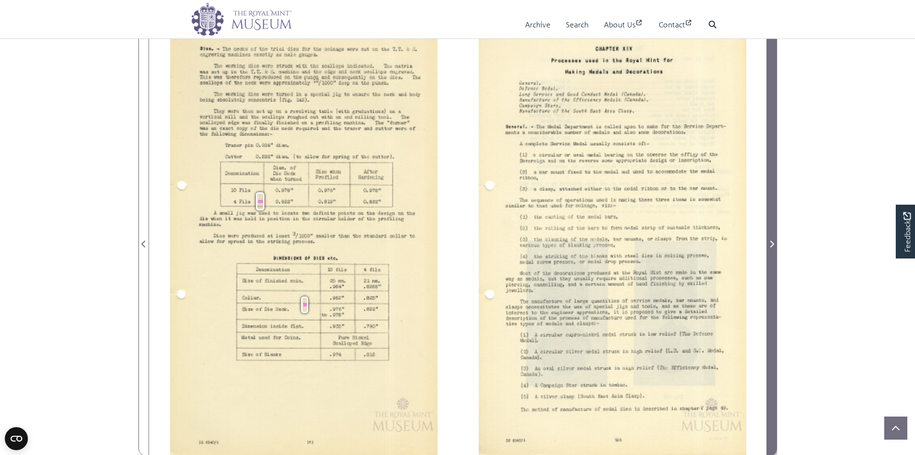
click at [769, 252] on span "Next Page" at bounding box center [772, 239] width 10 height 436
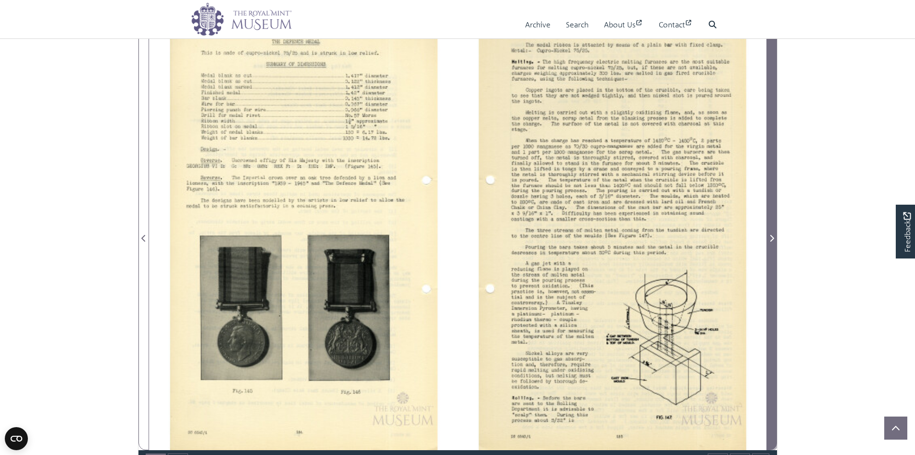
scroll to position [235, 0]
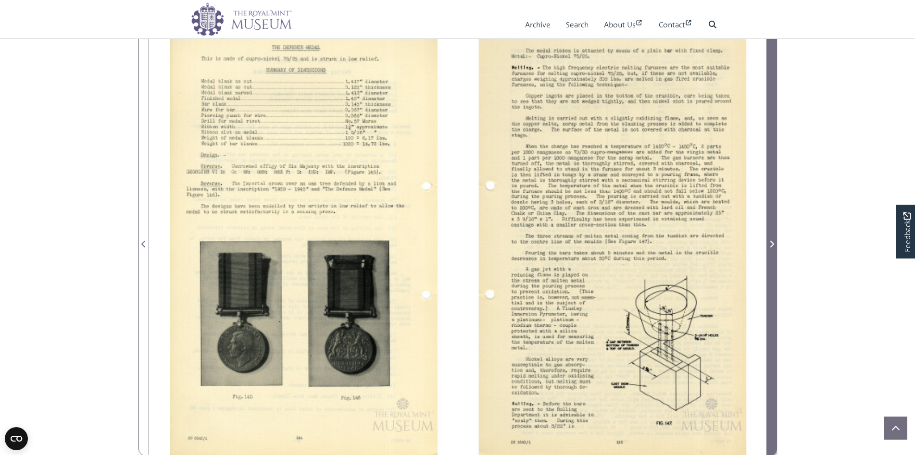
click at [769, 252] on span "Next Page" at bounding box center [772, 239] width 10 height 436
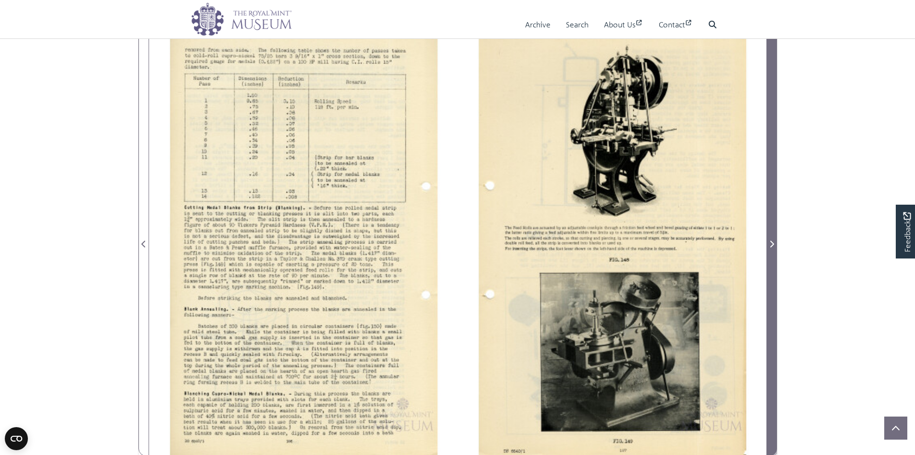
click at [769, 252] on span "Next Page" at bounding box center [772, 239] width 10 height 436
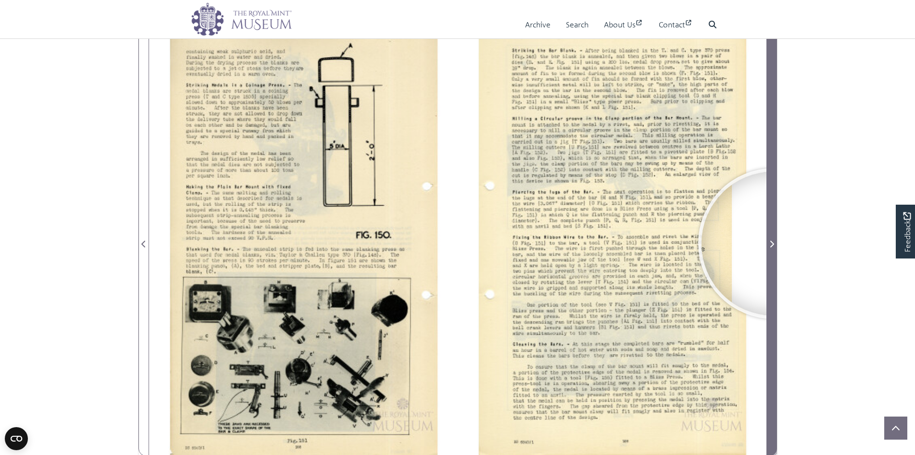
click at [774, 244] on icon "Next Page" at bounding box center [772, 244] width 4 height 7
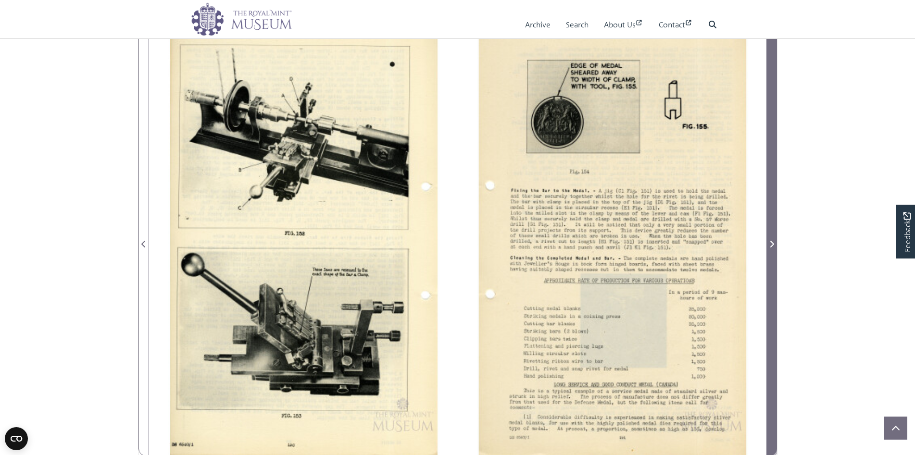
click at [774, 244] on icon "Next Page" at bounding box center [772, 244] width 4 height 7
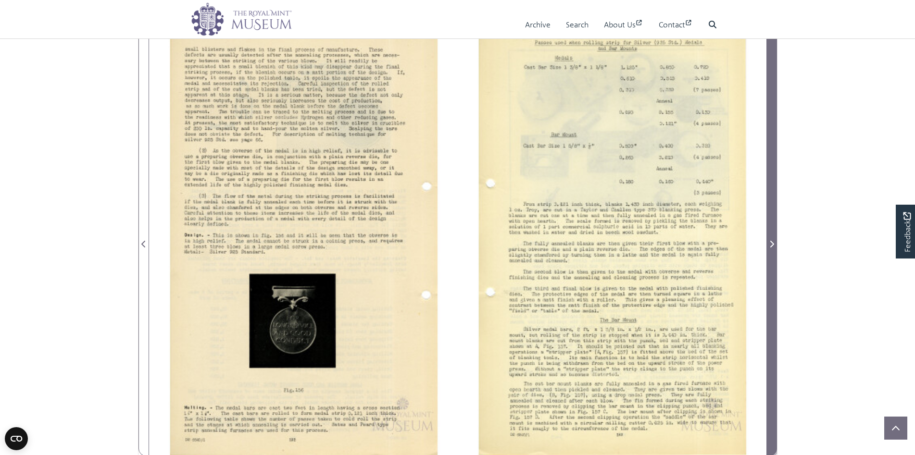
click at [774, 244] on span "Next Page" at bounding box center [772, 245] width 10 height 12
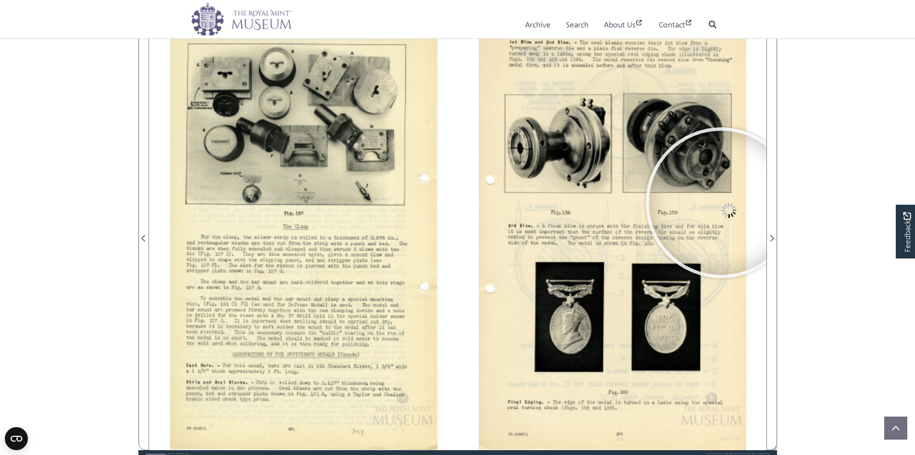
scroll to position [235, 0]
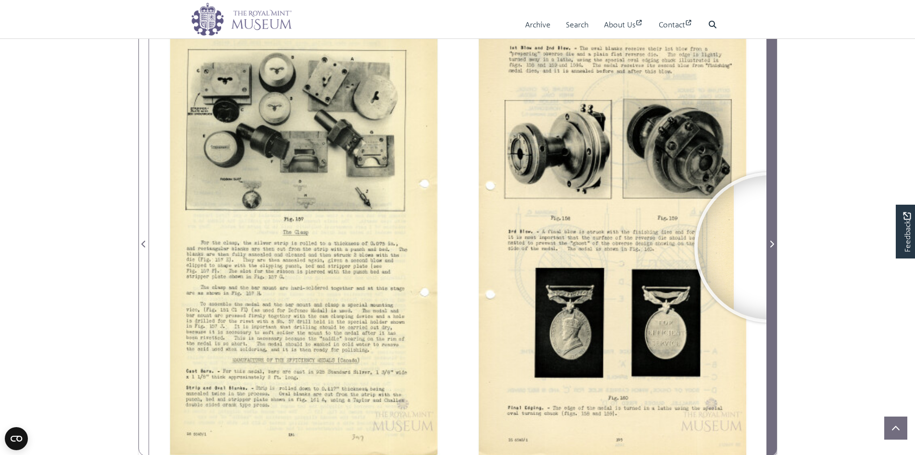
click at [770, 248] on icon "Next Page" at bounding box center [771, 244] width 5 height 8
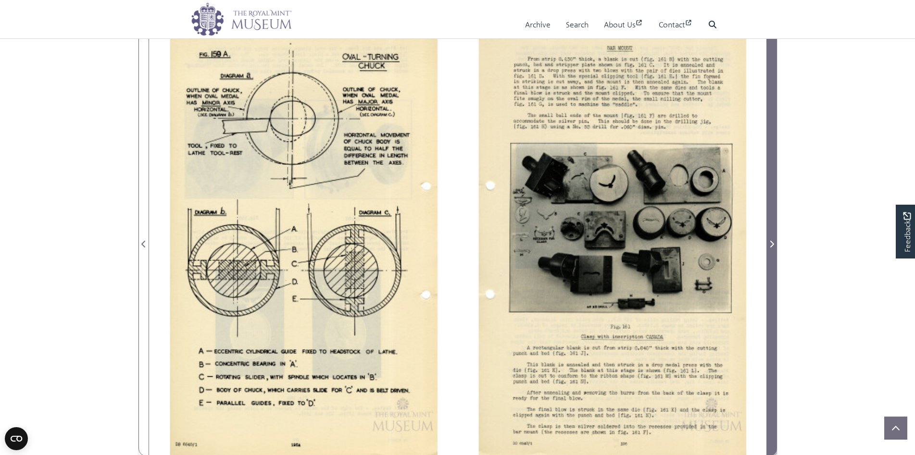
click at [770, 248] on icon "Next Page" at bounding box center [771, 244] width 5 height 8
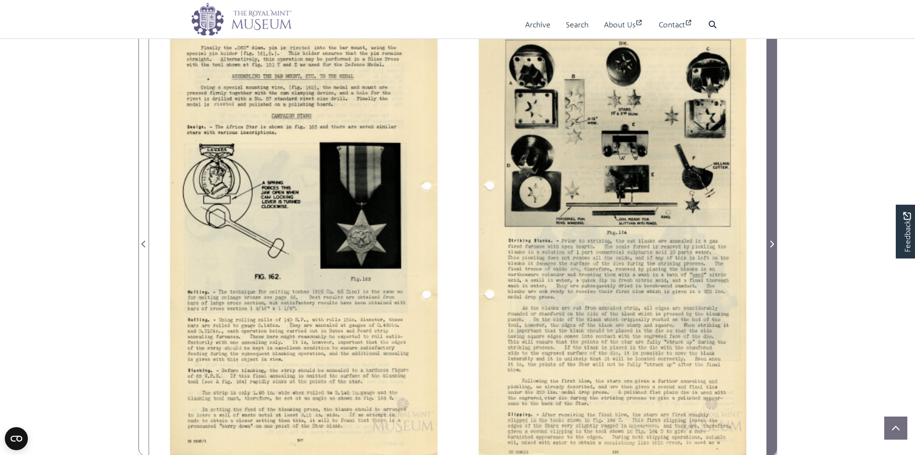
click at [770, 248] on icon "Next Page" at bounding box center [771, 244] width 5 height 8
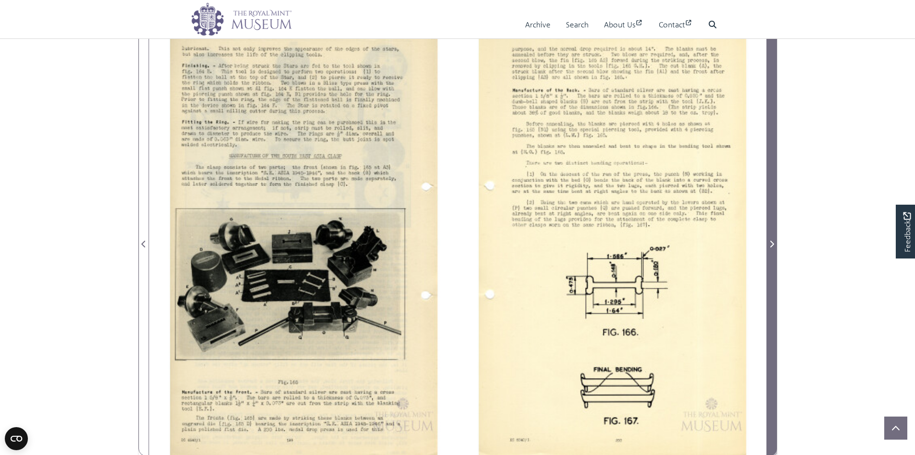
click at [770, 248] on icon "Next Page" at bounding box center [771, 244] width 5 height 8
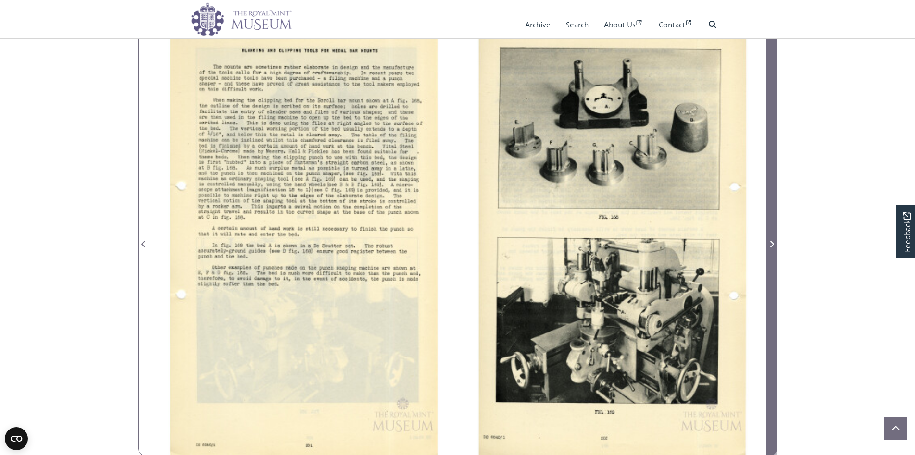
click at [770, 248] on icon "Next Page" at bounding box center [771, 244] width 5 height 8
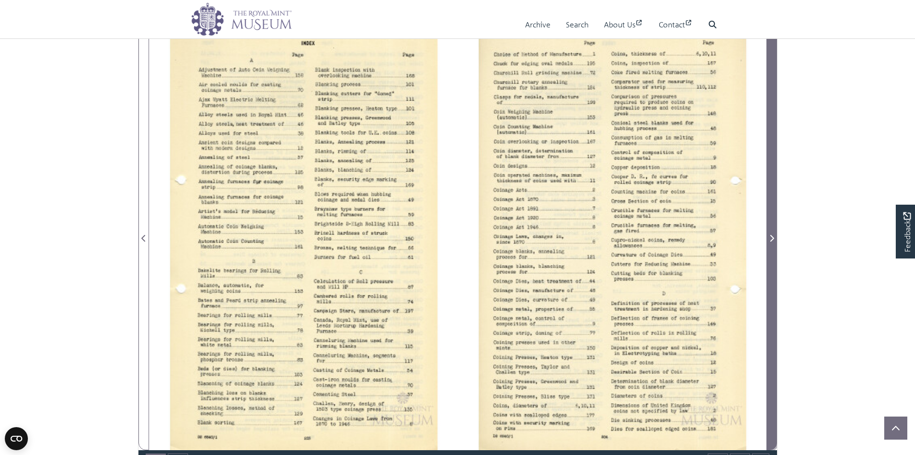
scroll to position [235, 0]
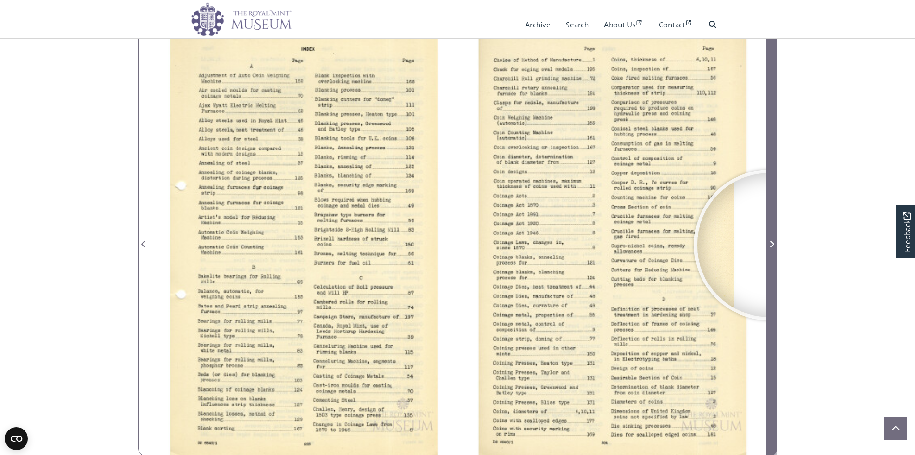
click at [769, 245] on icon "Next Page" at bounding box center [771, 244] width 5 height 8
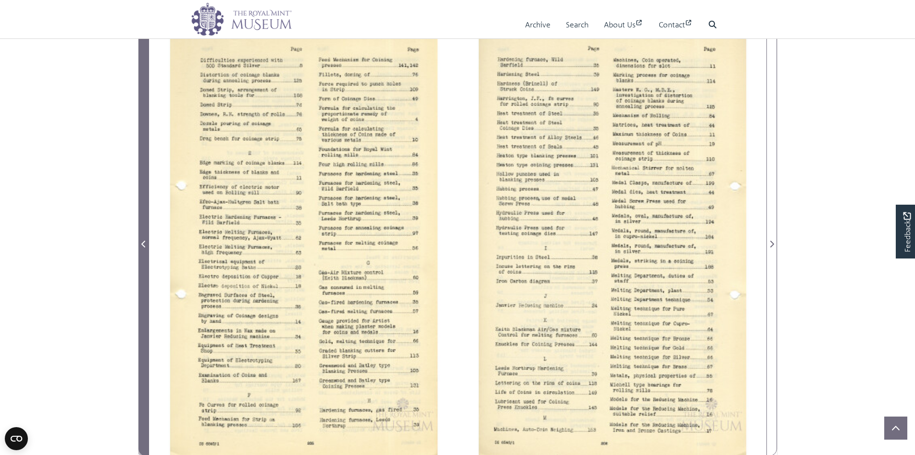
click at [141, 245] on icon "Previous Page" at bounding box center [143, 244] width 5 height 8
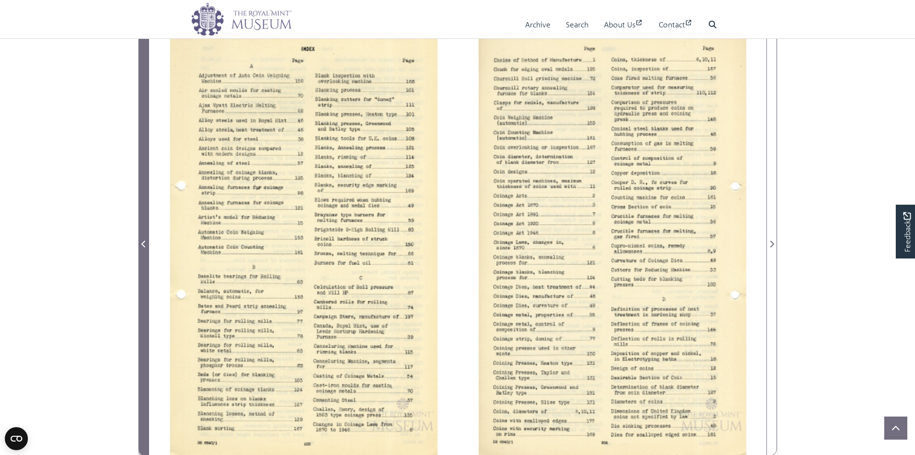
click at [141, 245] on icon "Previous Page" at bounding box center [143, 244] width 5 height 8
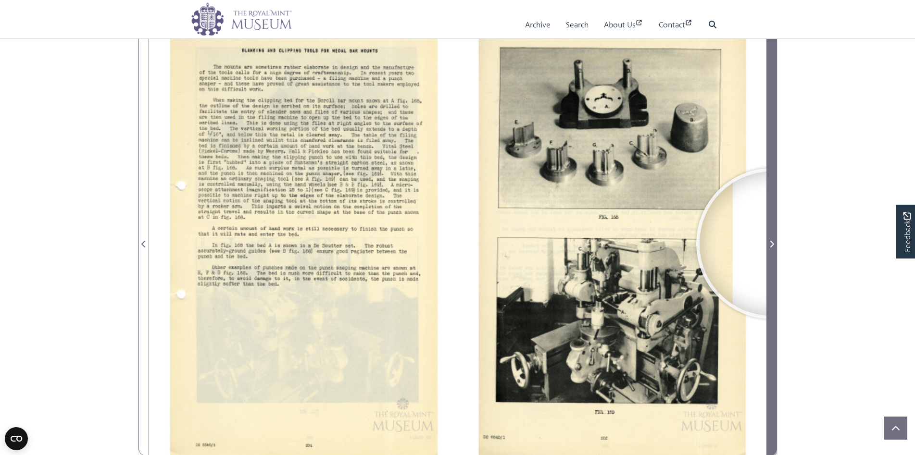
click at [772, 244] on icon "Next Page" at bounding box center [771, 244] width 5 height 8
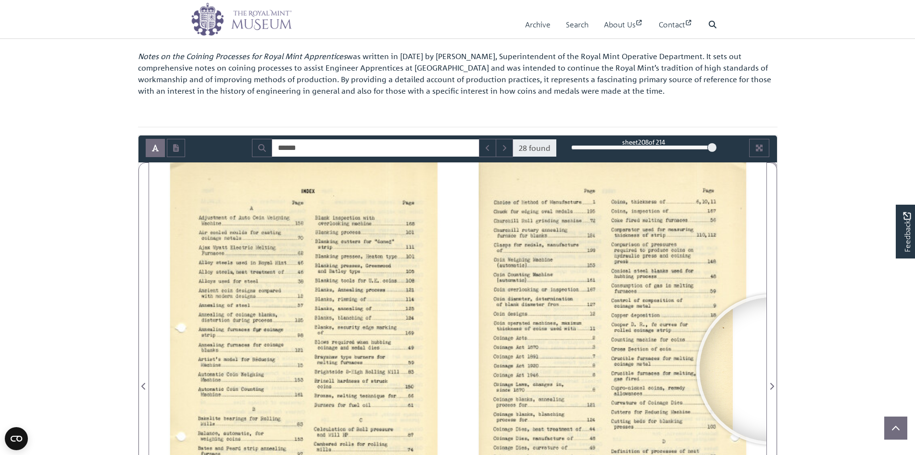
scroll to position [91, 0]
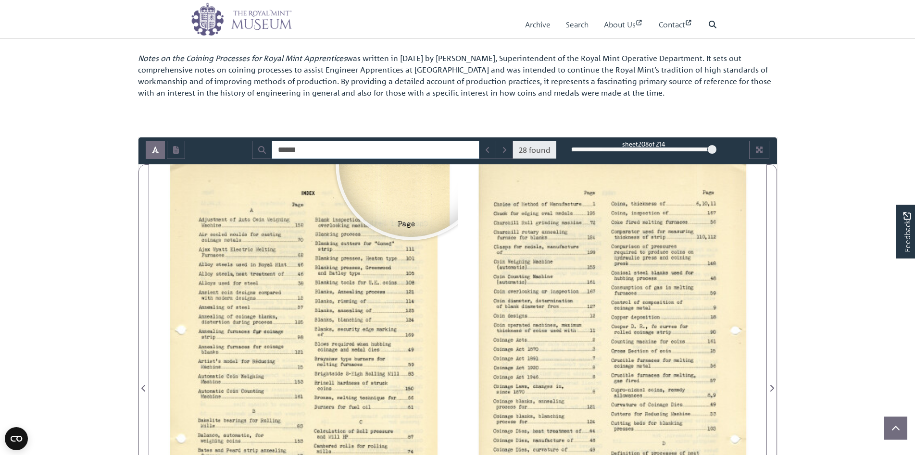
click at [317, 151] on input "******" at bounding box center [376, 150] width 208 height 18
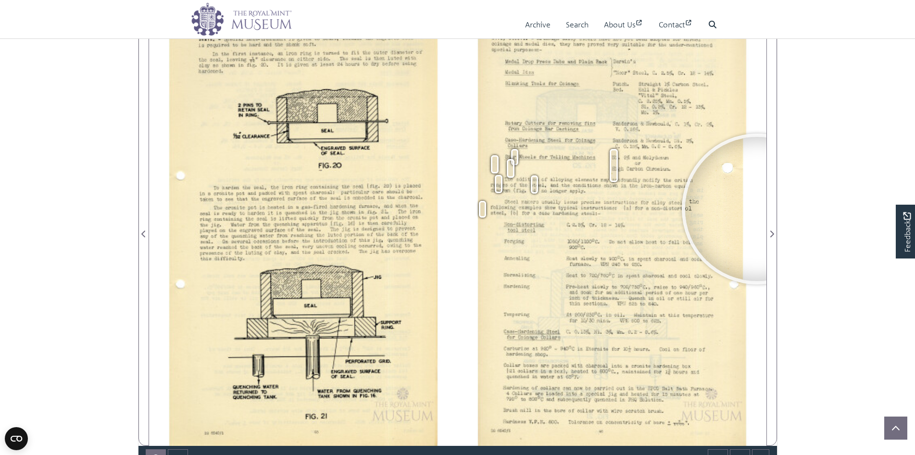
scroll to position [139, 0]
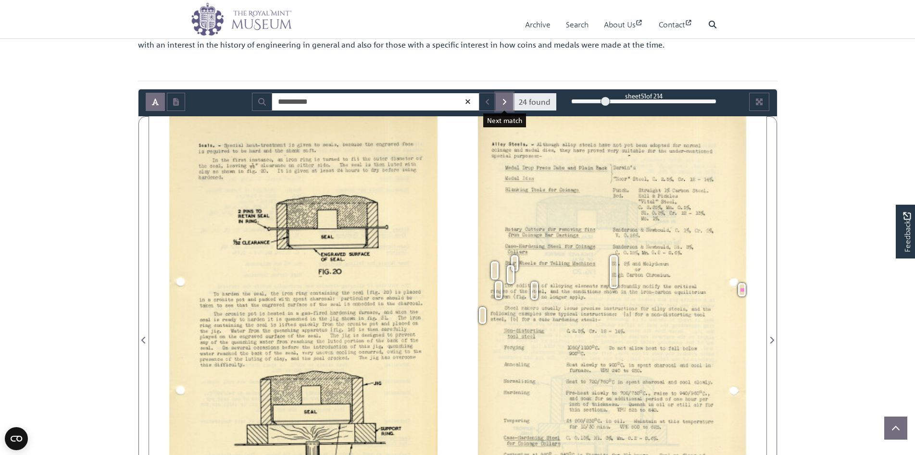
click at [505, 105] on icon "Next Match" at bounding box center [504, 102] width 5 height 8
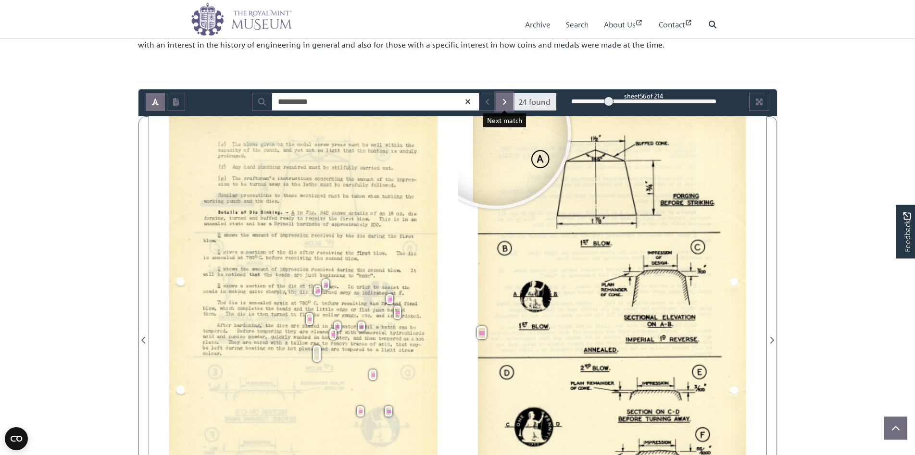
click at [502, 100] on icon "Next Match" at bounding box center [504, 102] width 5 height 8
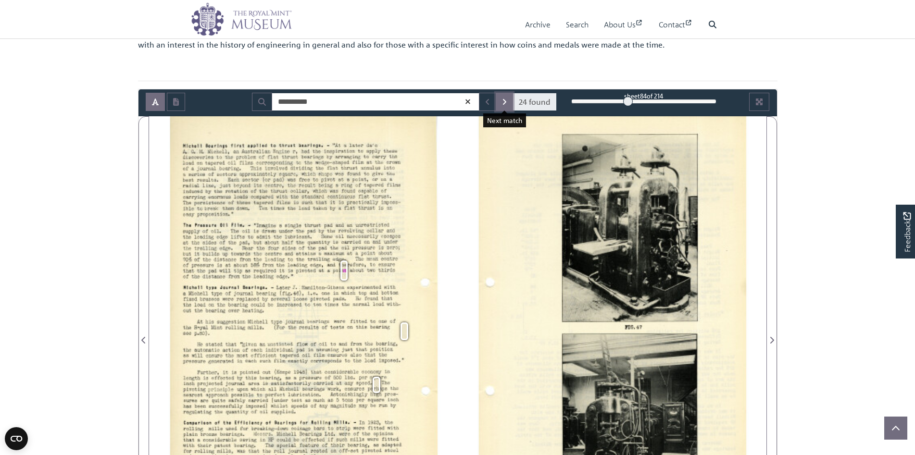
click at [502, 100] on icon "Next Match" at bounding box center [504, 102] width 5 height 8
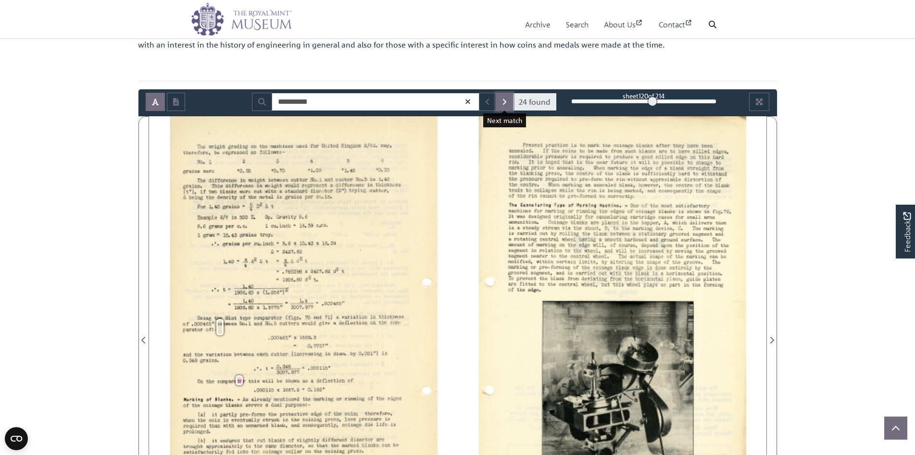
click at [502, 100] on icon "Next Match" at bounding box center [504, 102] width 5 height 8
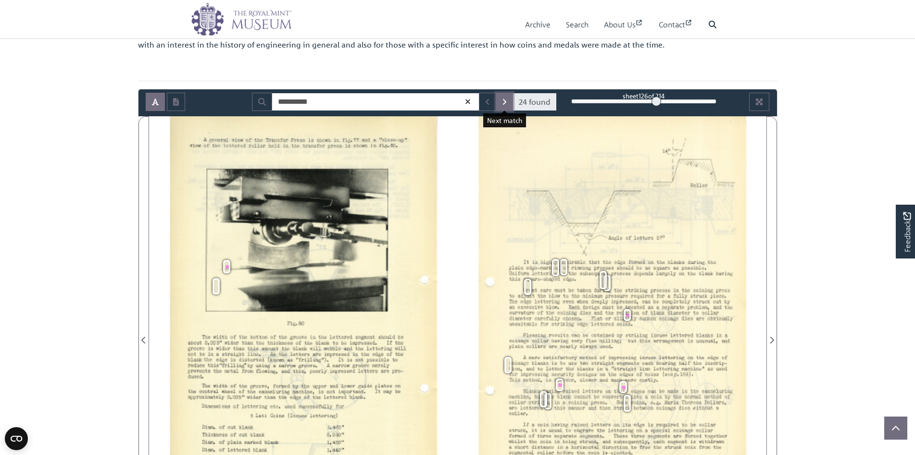
click at [502, 100] on icon "Next Match" at bounding box center [504, 102] width 5 height 8
click at [508, 105] on button "Next Match" at bounding box center [504, 102] width 17 height 18
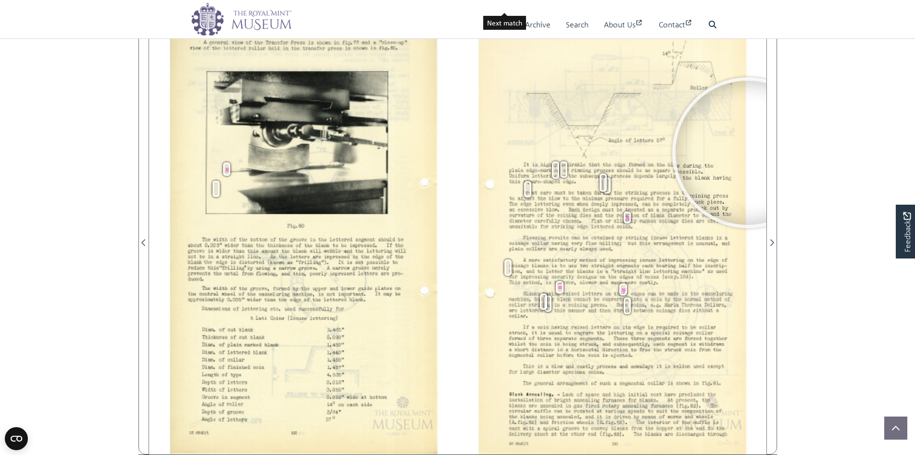
scroll to position [235, 0]
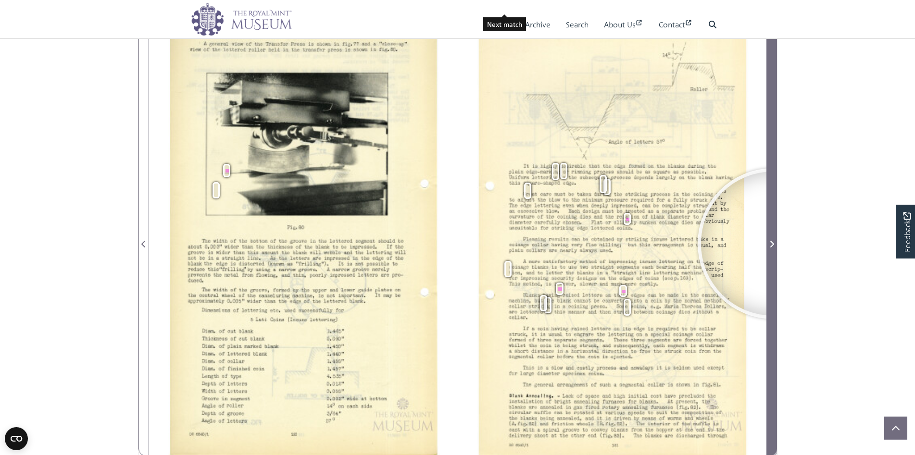
click at [773, 244] on icon "Next Page" at bounding box center [772, 244] width 4 height 7
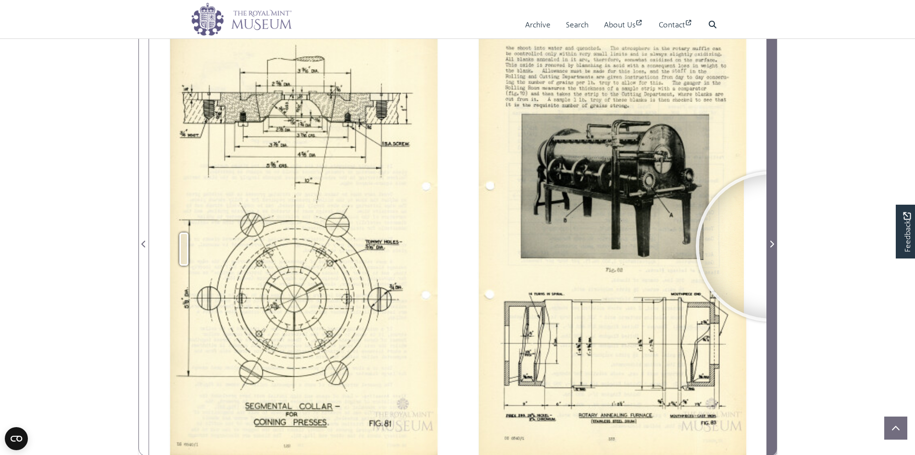
click at [771, 247] on icon "Next Page" at bounding box center [772, 244] width 4 height 7
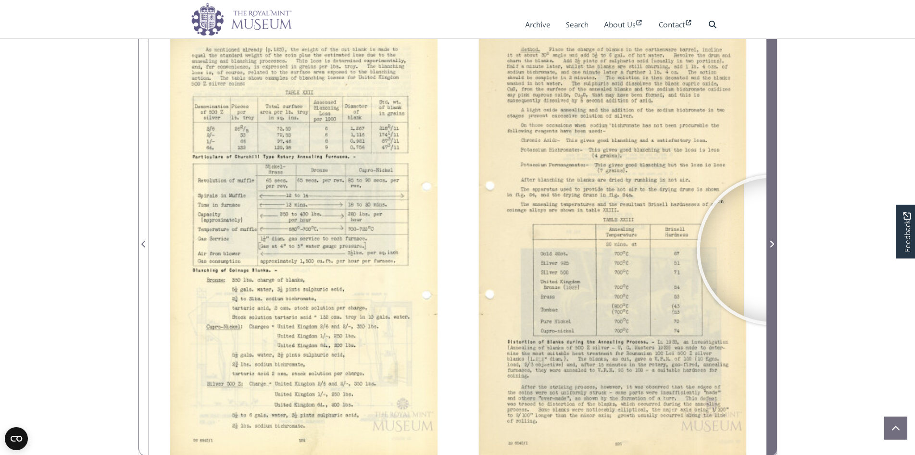
click at [772, 250] on span "Next Page" at bounding box center [772, 239] width 10 height 436
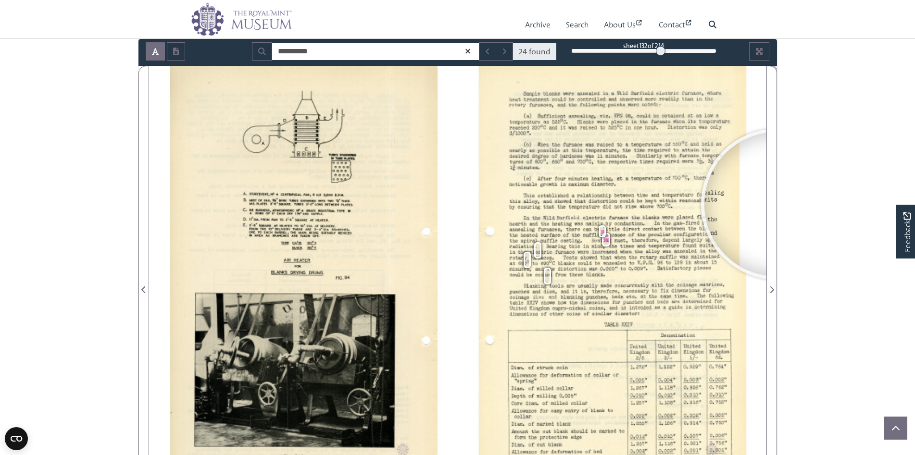
scroll to position [187, 0]
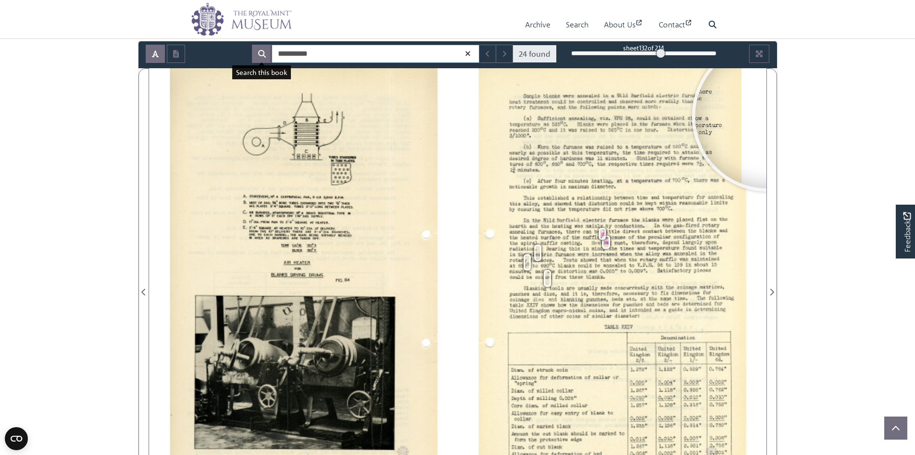
drag, startPoint x: 320, startPoint y: 50, endPoint x: 254, endPoint y: 50, distance: 65.9
click at [254, 50] on div "**********" at bounding box center [404, 54] width 305 height 18
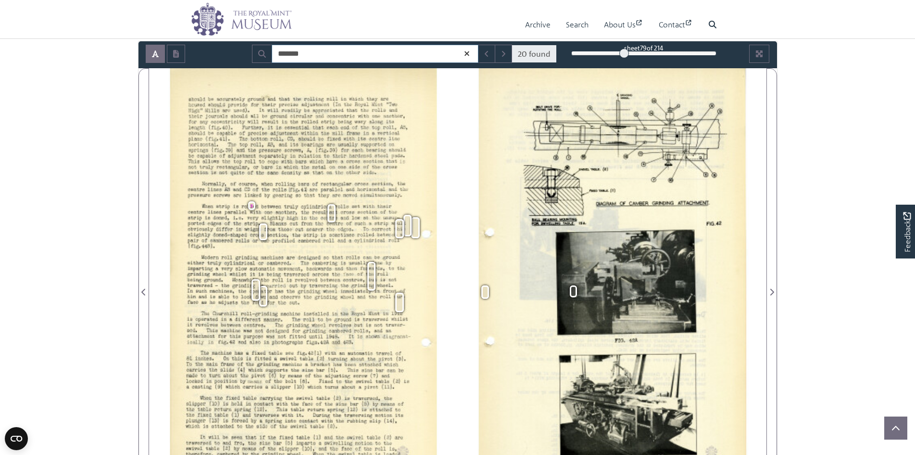
click at [277, 54] on input "*******" at bounding box center [375, 54] width 207 height 18
click at [308, 55] on input "********" at bounding box center [375, 54] width 207 height 18
type input "*******"
click at [498, 56] on button "Next Match" at bounding box center [503, 54] width 17 height 18
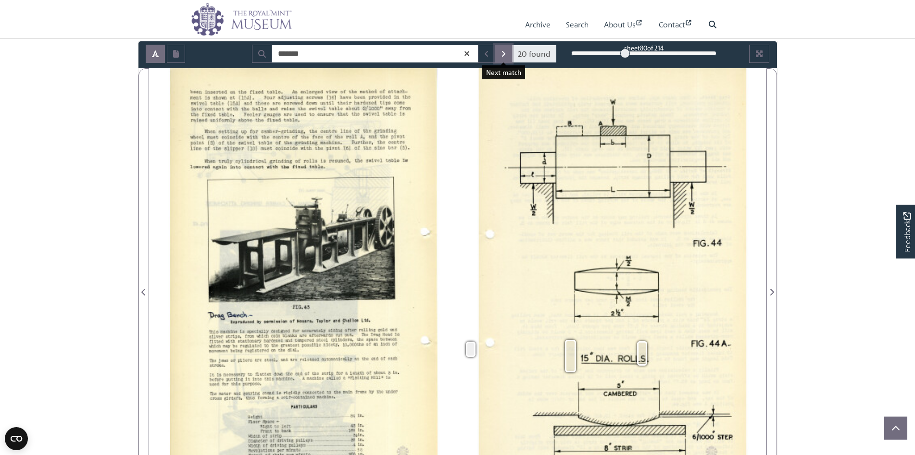
click at [500, 55] on button "Next Match" at bounding box center [503, 54] width 17 height 18
click at [502, 54] on icon "Next Match" at bounding box center [503, 54] width 5 height 8
click at [504, 54] on icon "Next Match" at bounding box center [503, 54] width 5 height 8
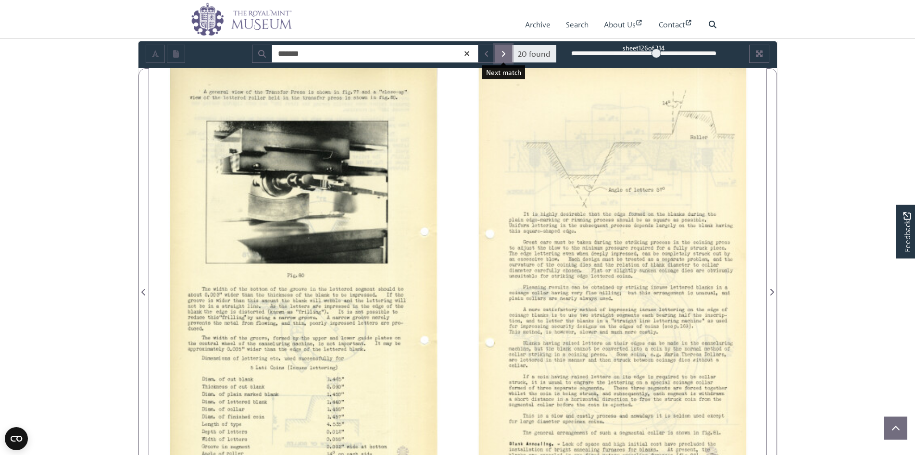
click at [504, 54] on icon "Next Match" at bounding box center [503, 54] width 5 height 8
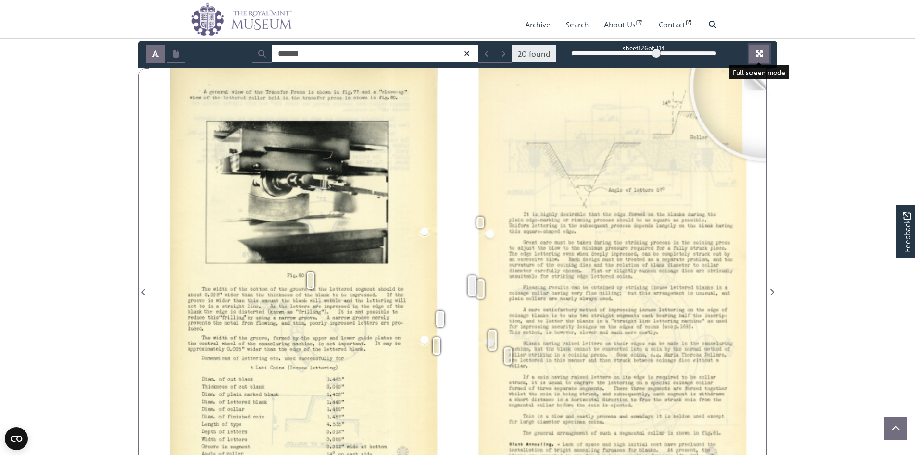
click at [760, 50] on icon "Full screen mode" at bounding box center [759, 54] width 8 height 8
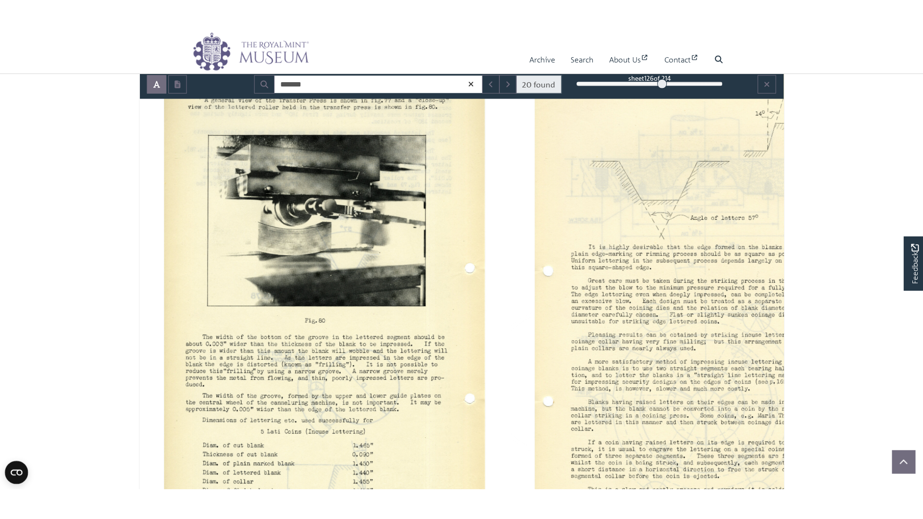
scroll to position [43, 0]
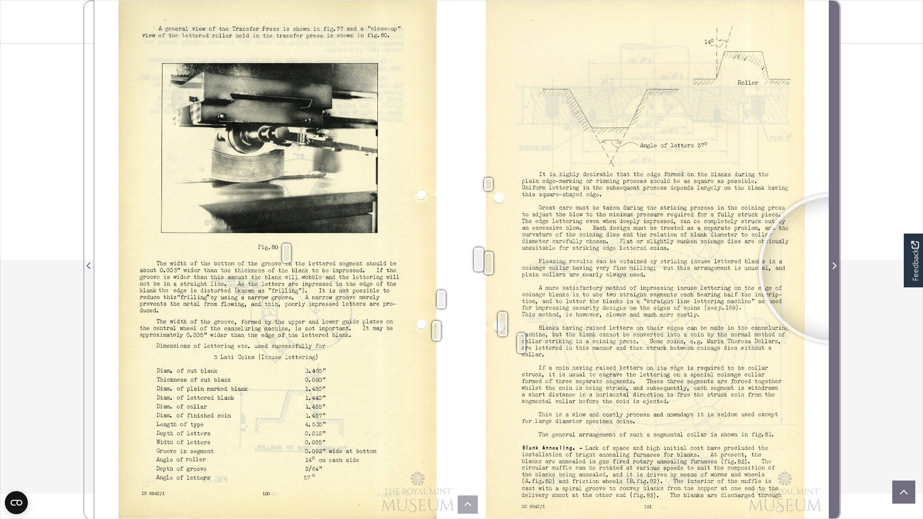
click at [834, 269] on icon "Next Page" at bounding box center [834, 266] width 5 height 8
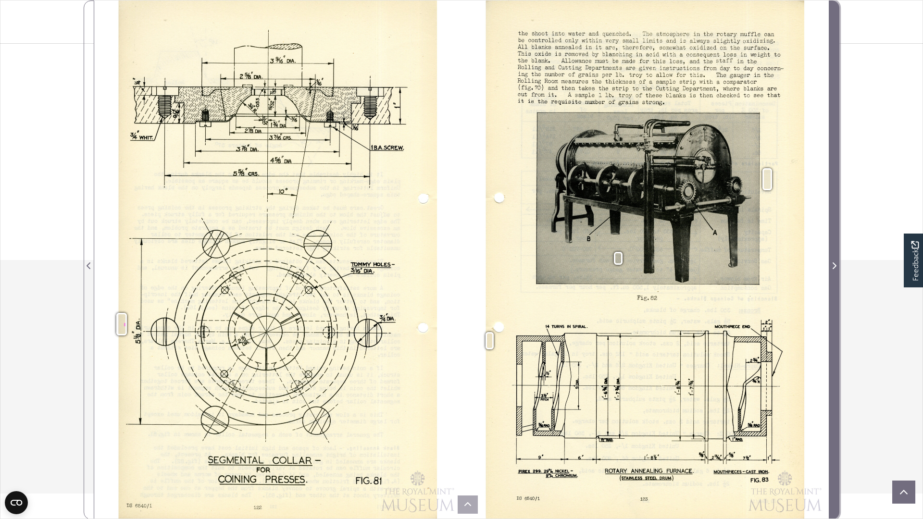
click at [834, 269] on icon "Next Page" at bounding box center [834, 266] width 5 height 8
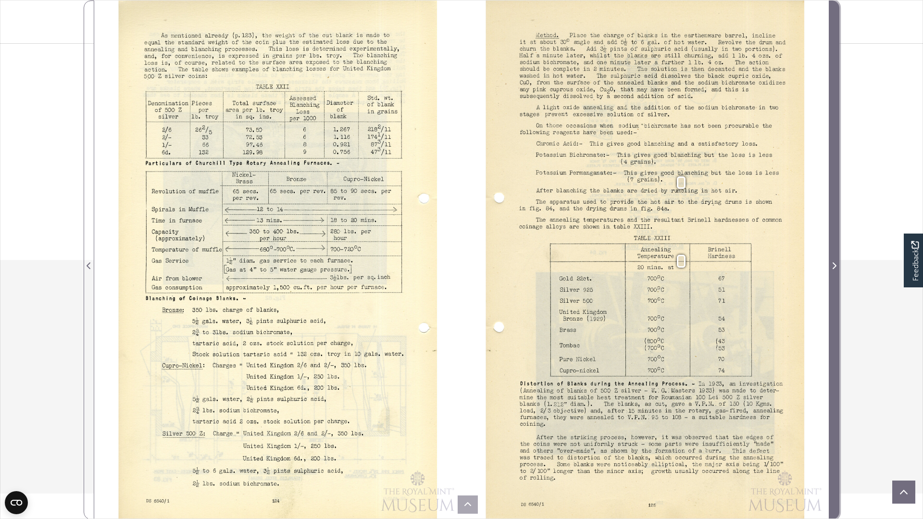
click at [834, 269] on icon "Next Page" at bounding box center [834, 266] width 5 height 8
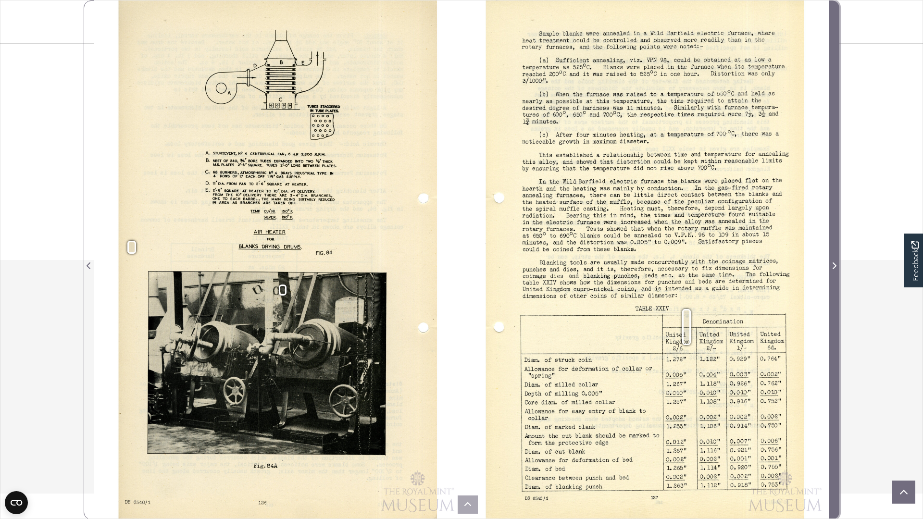
click at [834, 269] on icon "Next Page" at bounding box center [834, 266] width 5 height 8
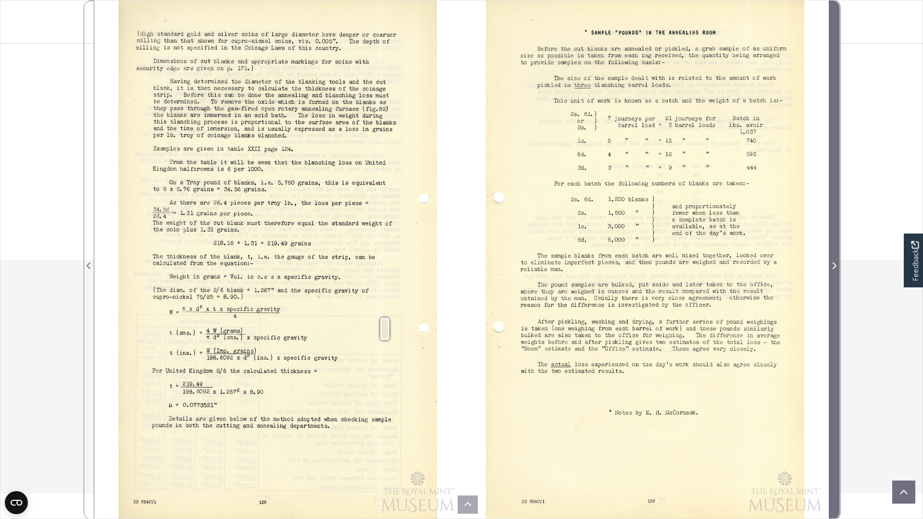
click at [834, 269] on icon "Next Page" at bounding box center [834, 266] width 5 height 8
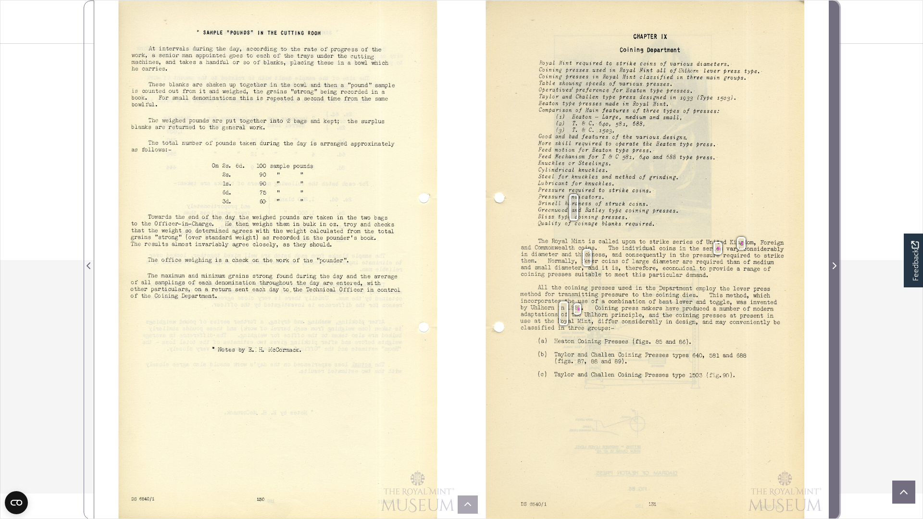
click at [834, 269] on icon "Next Page" at bounding box center [834, 266] width 5 height 8
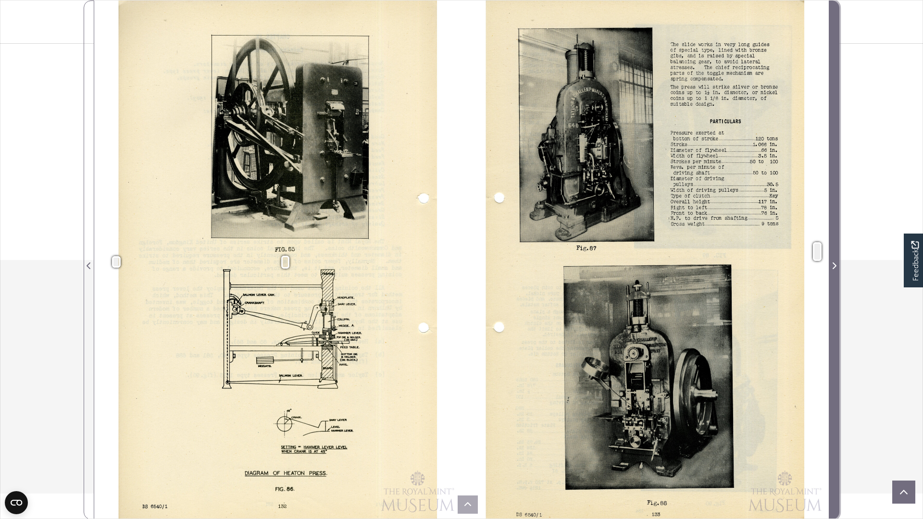
click at [834, 269] on icon "Next Page" at bounding box center [834, 266] width 5 height 8
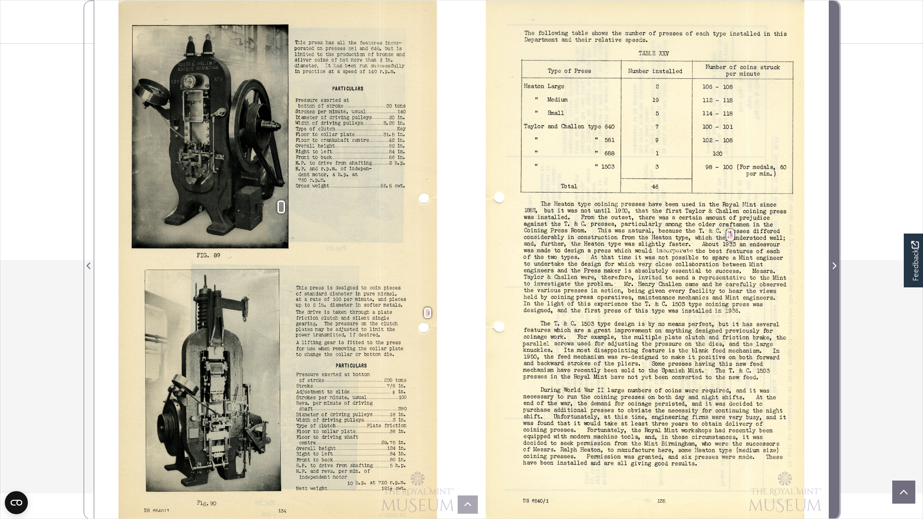
click at [834, 269] on icon "Next Page" at bounding box center [834, 266] width 5 height 8
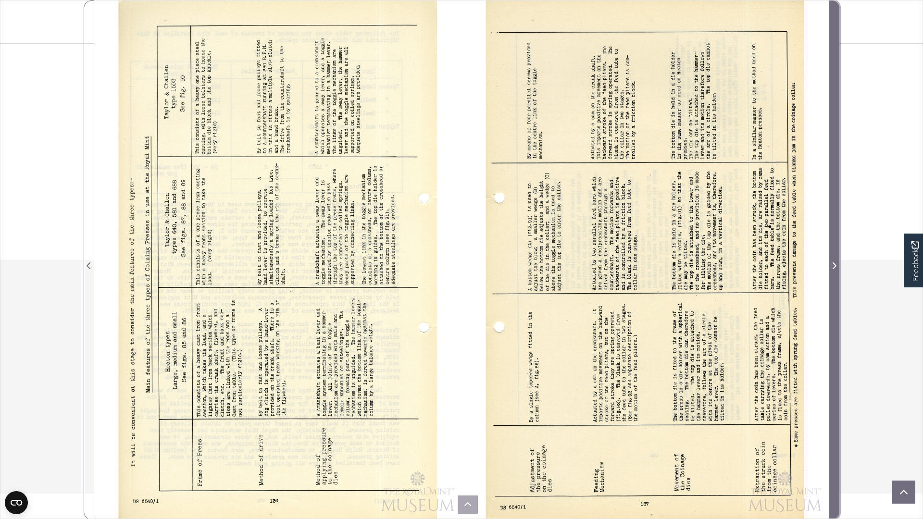
click at [834, 269] on icon "Next Page" at bounding box center [834, 266] width 5 height 8
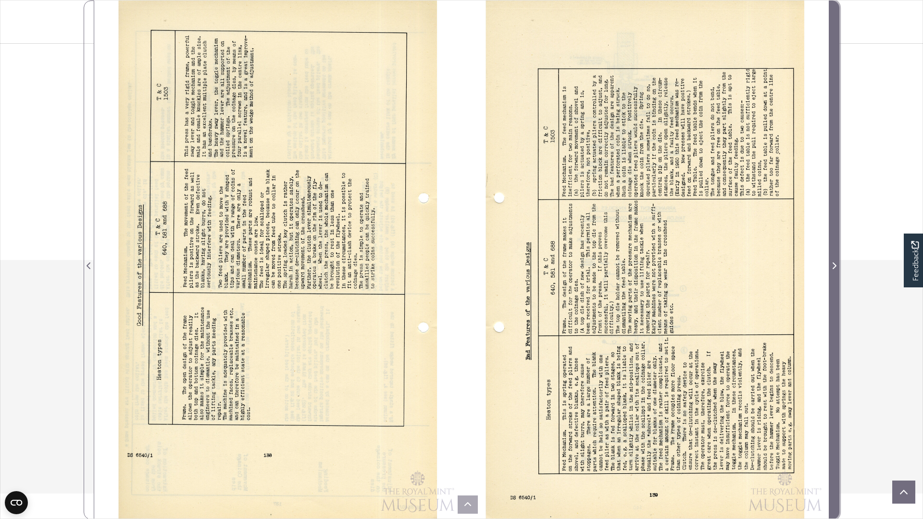
click at [834, 269] on icon "Next Page" at bounding box center [834, 266] width 5 height 8
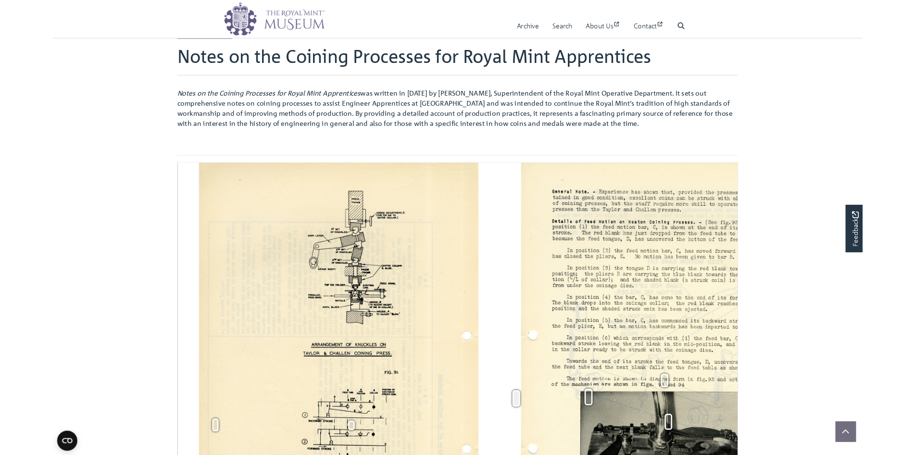
scroll to position [43, 0]
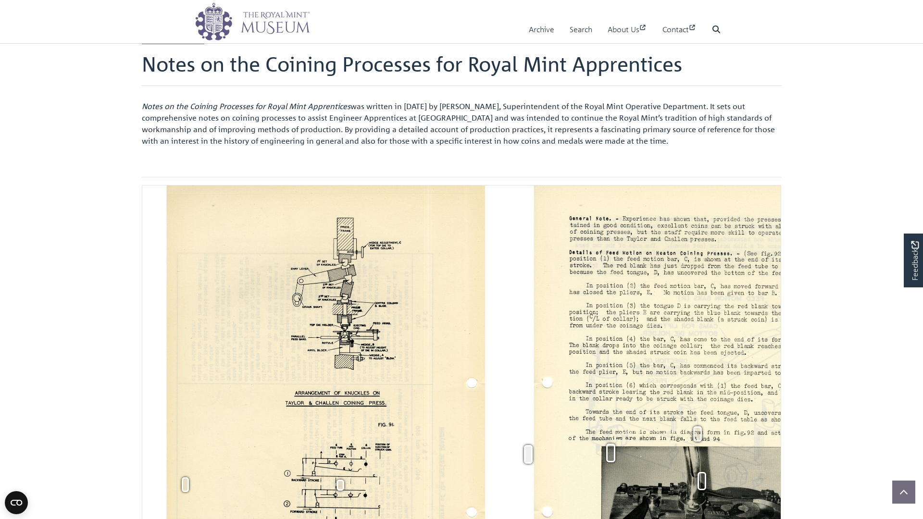
click at [880, 447] on icon "Next Page" at bounding box center [882, 451] width 5 height 8
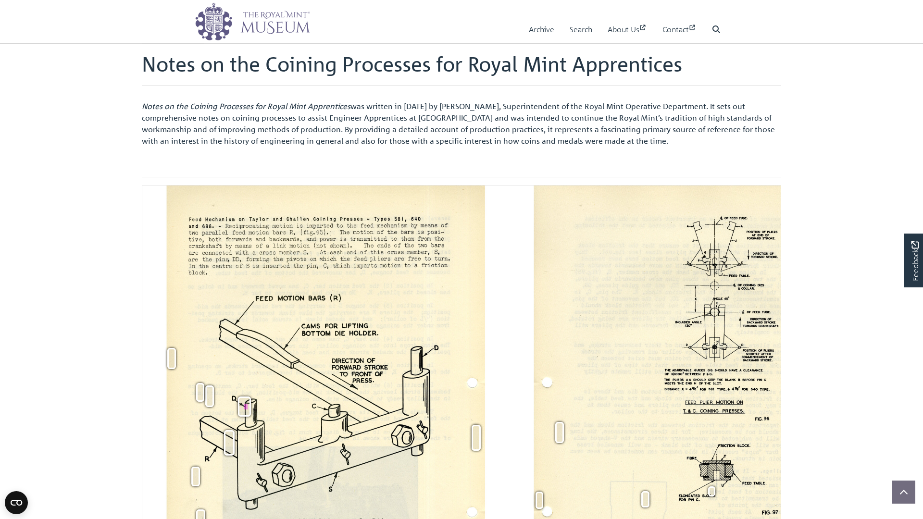
click at [880, 447] on icon "Next Page" at bounding box center [882, 451] width 5 height 8
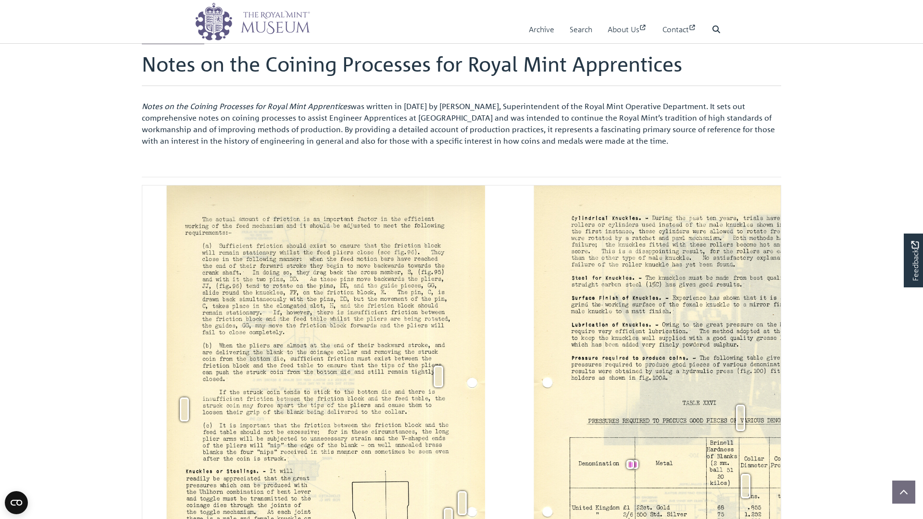
click at [880, 447] on icon "Next Page" at bounding box center [882, 451] width 5 height 8
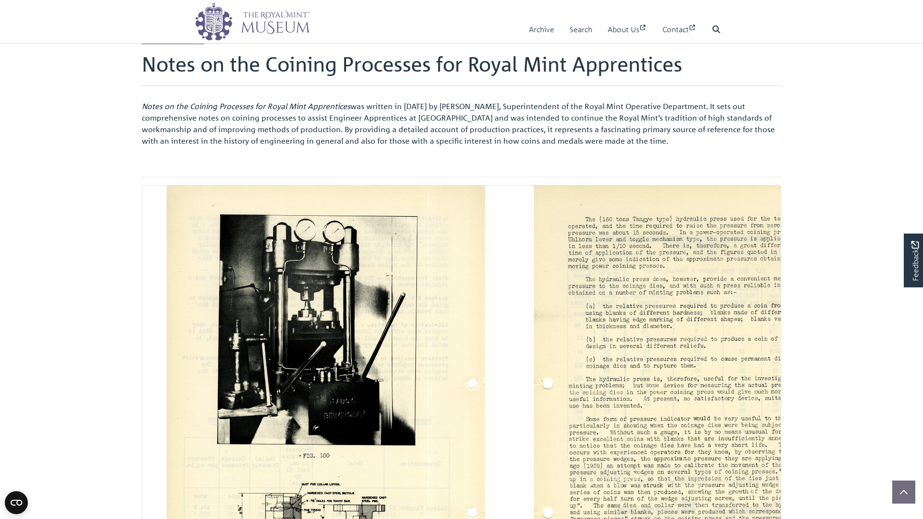
click at [880, 447] on icon "Next Page" at bounding box center [882, 451] width 5 height 8
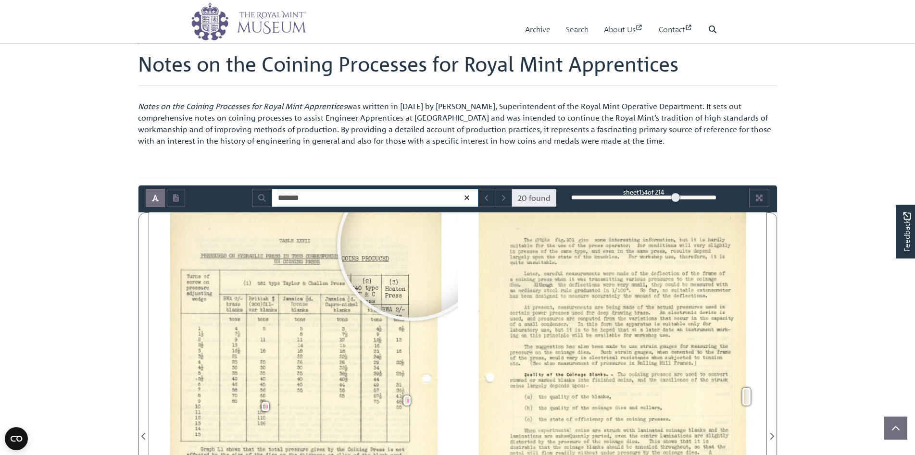
drag, startPoint x: 320, startPoint y: 197, endPoint x: 283, endPoint y: 198, distance: 37.5
click at [283, 198] on input "*******" at bounding box center [375, 198] width 207 height 18
click at [470, 199] on icon at bounding box center [467, 197] width 8 height 7
